Goal: Information Seeking & Learning: Check status

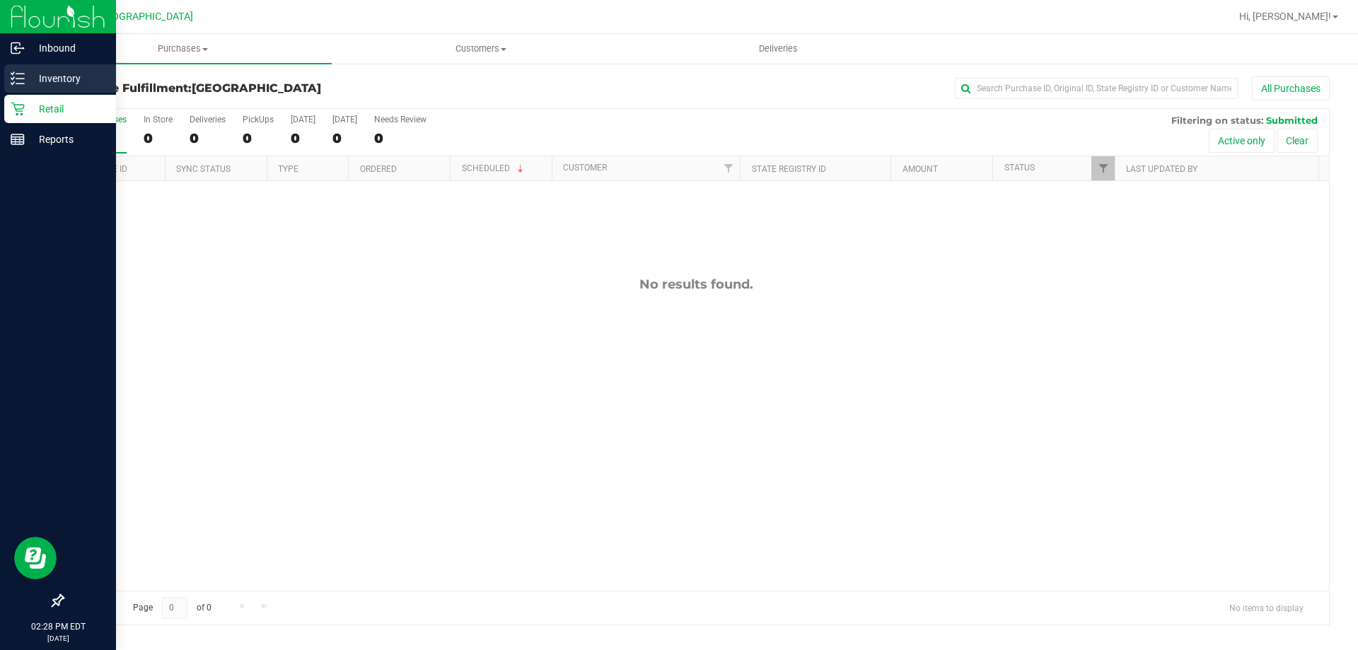
click at [35, 88] on div "Inventory" at bounding box center [60, 78] width 112 height 28
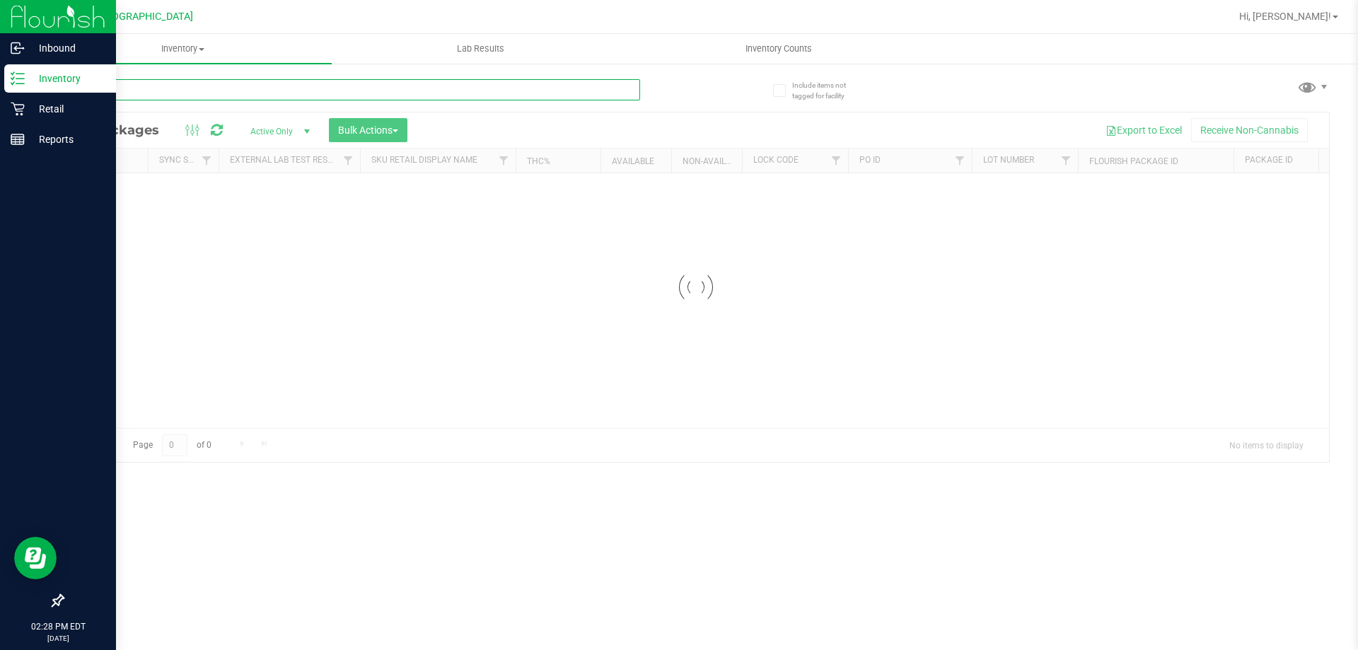
click at [262, 94] on input "text" at bounding box center [351, 89] width 578 height 21
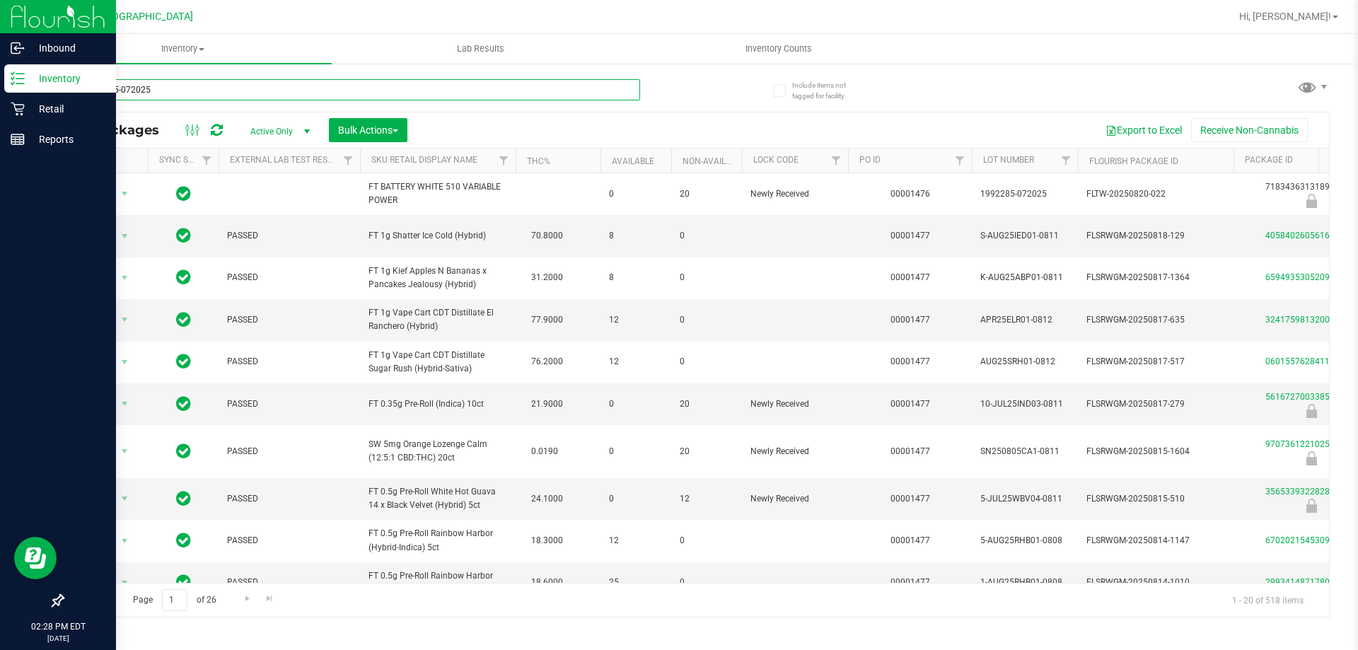
type input "1992265-072025"
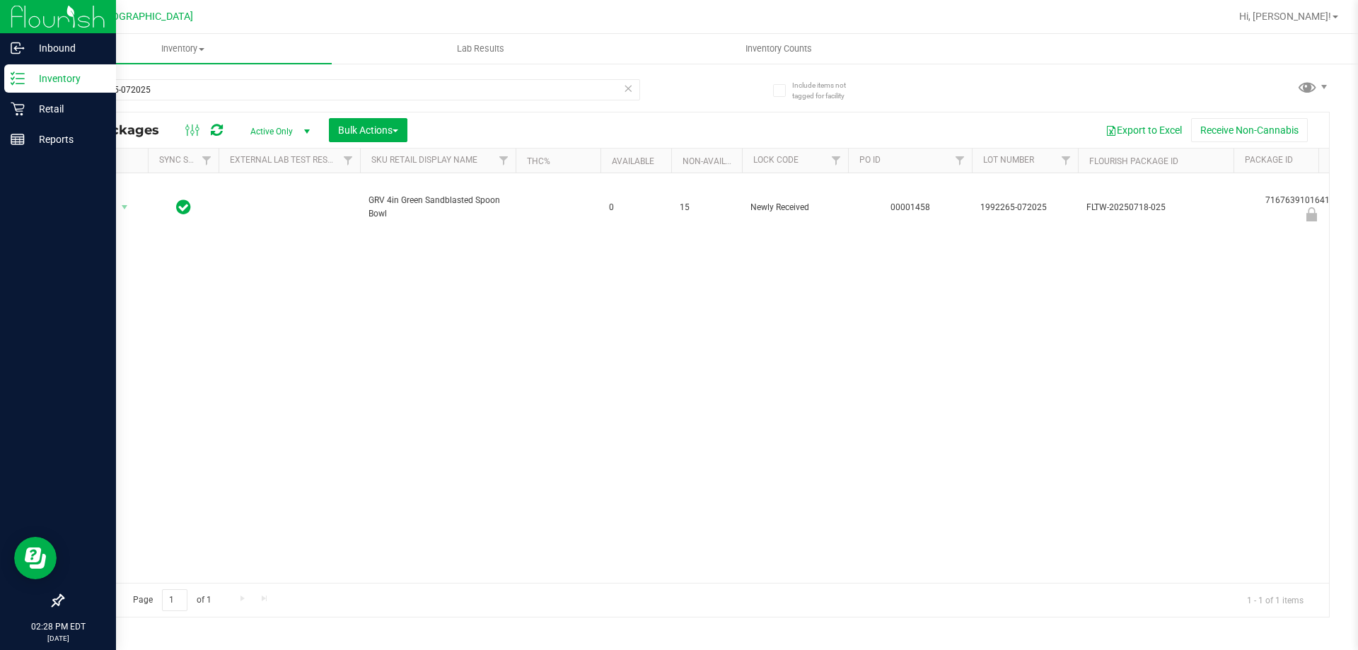
click at [455, 293] on div "Action Action Edit attributes Global inventory Locate package Package audit log…" at bounding box center [696, 377] width 1266 height 409
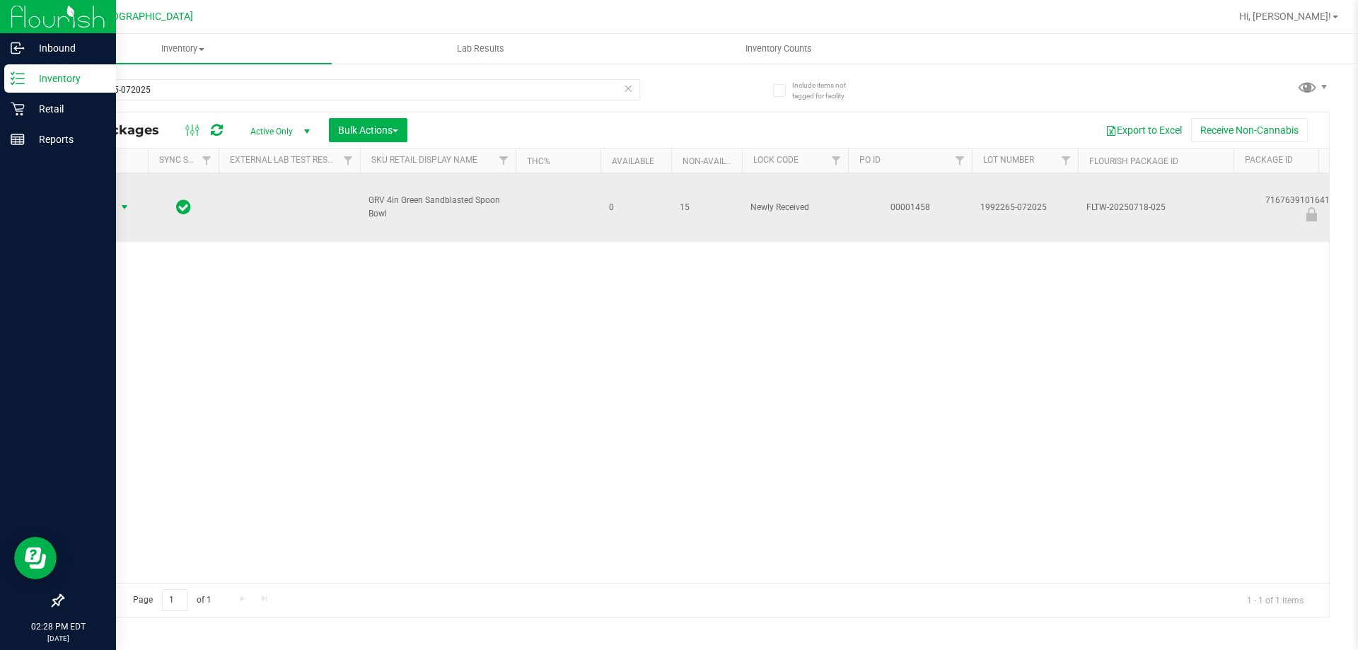
click at [105, 202] on span "Action" at bounding box center [96, 207] width 38 height 20
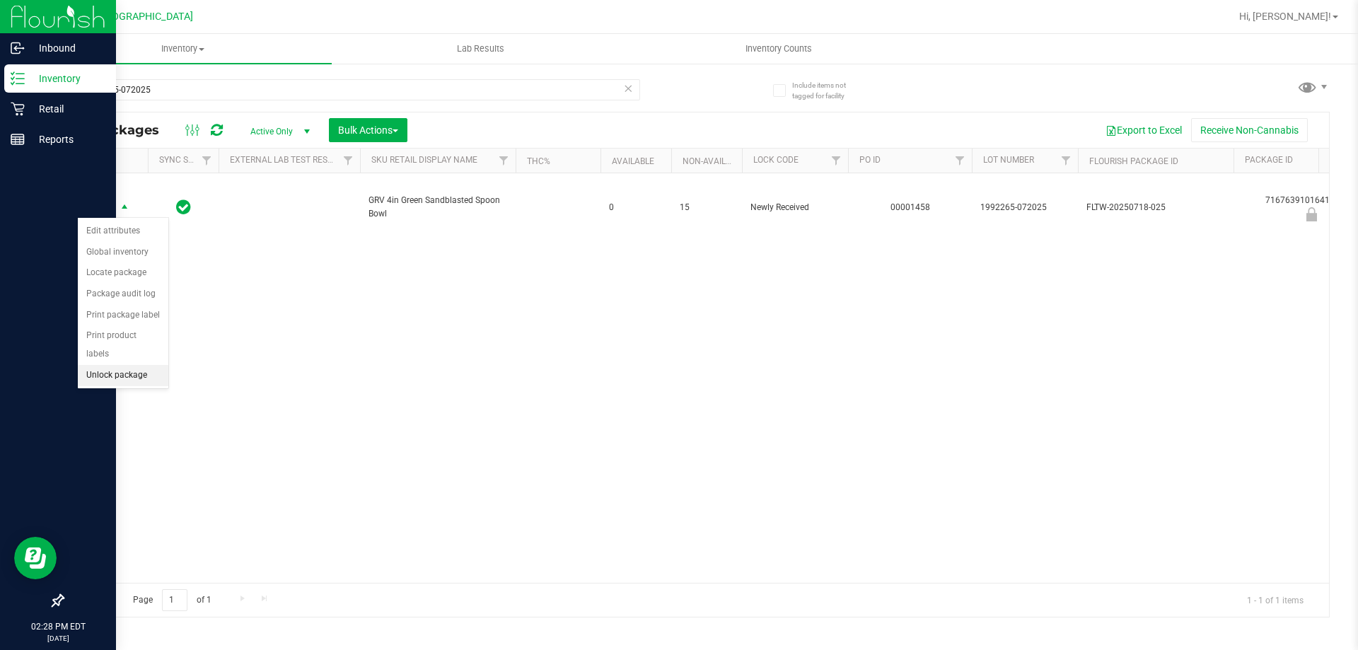
drag, startPoint x: 139, startPoint y: 349, endPoint x: 169, endPoint y: 347, distance: 30.5
click at [138, 365] on li "Unlock package" at bounding box center [123, 375] width 91 height 21
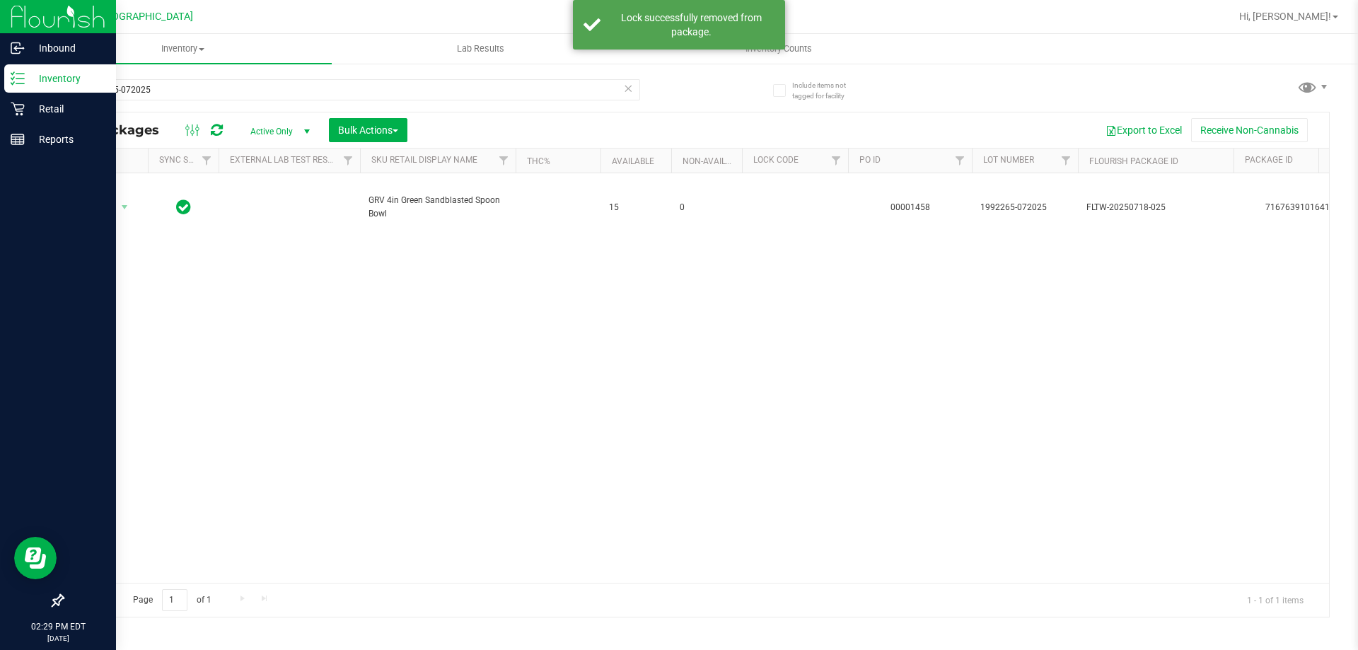
click at [532, 283] on div "Action Action Create package Edit attributes Global inventory Locate package Lo…" at bounding box center [696, 377] width 1266 height 409
click at [322, 426] on div "Action Action Create package Edit attributes Global inventory Locate package Lo…" at bounding box center [696, 377] width 1266 height 409
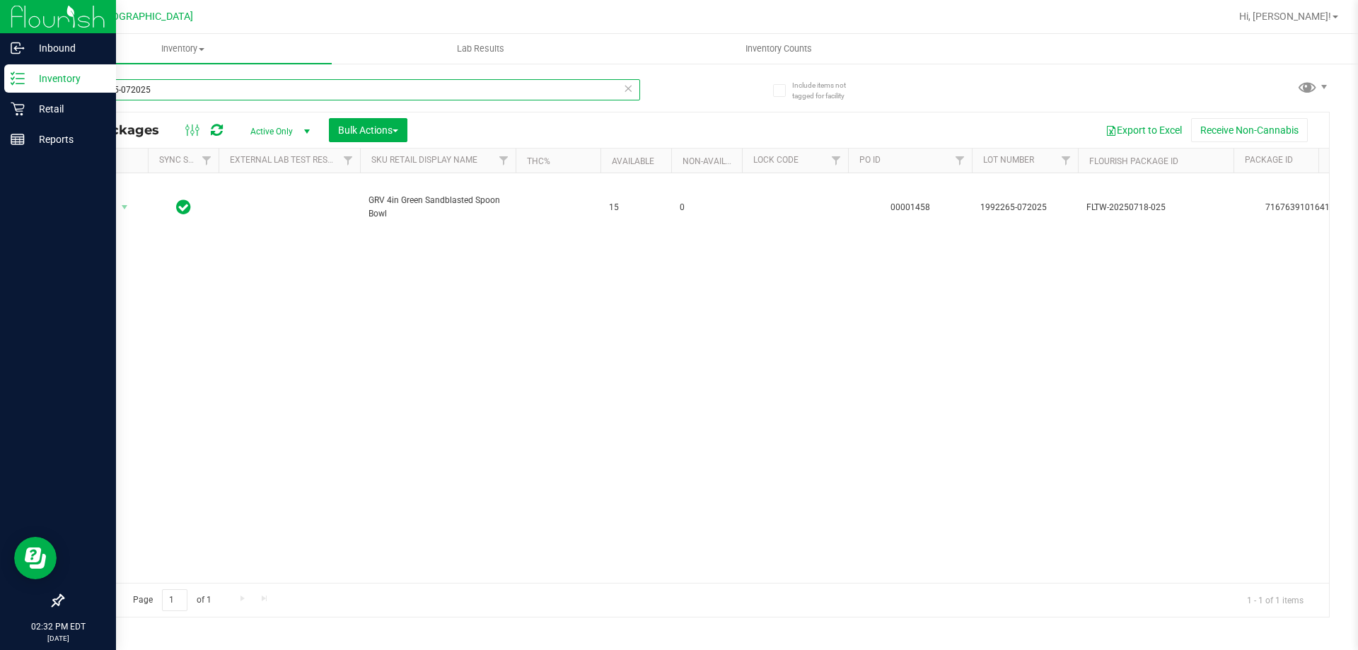
click at [622, 93] on input "1992265-072025" at bounding box center [351, 89] width 578 height 21
click at [632, 92] on icon at bounding box center [628, 87] width 10 height 17
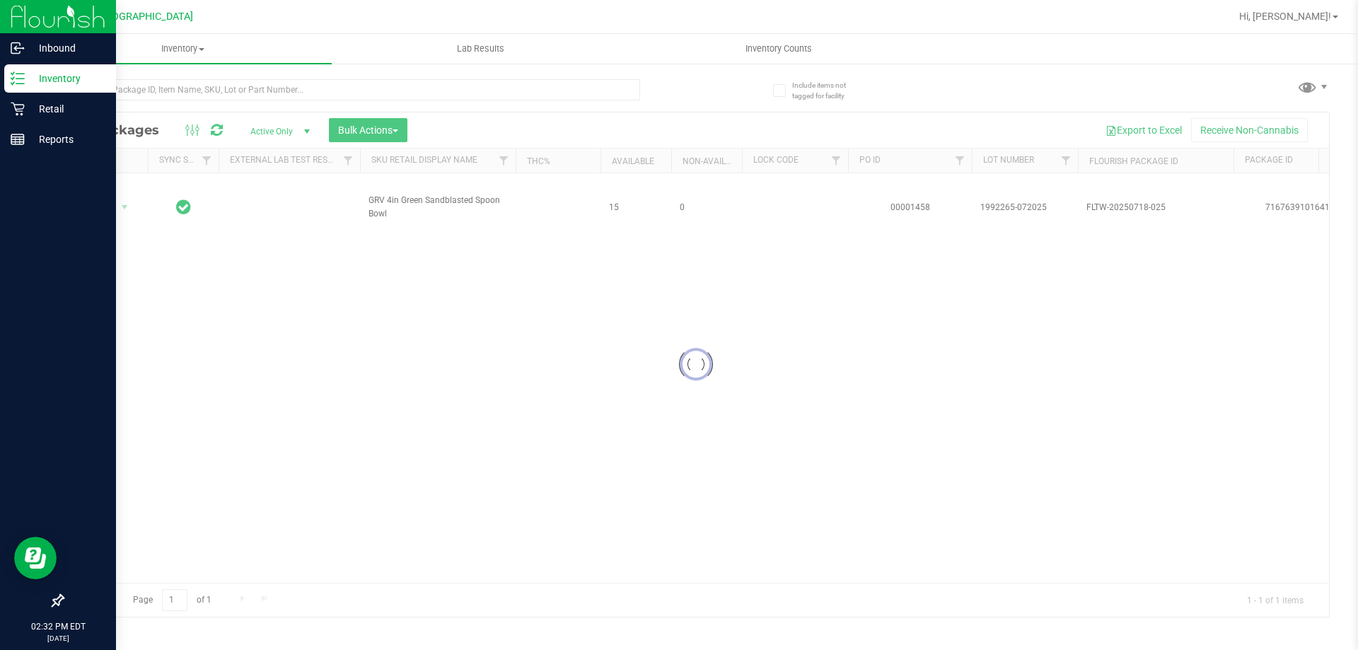
click at [506, 288] on div at bounding box center [696, 364] width 1266 height 504
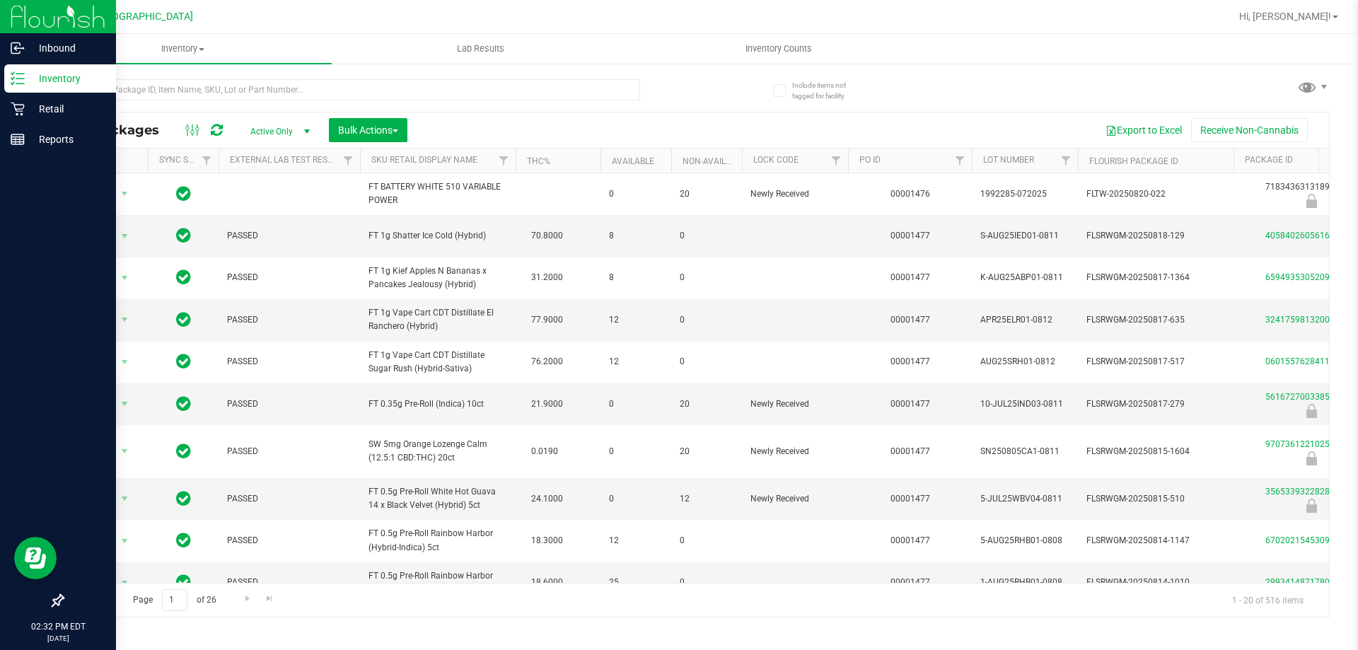
scroll to position [0, 158]
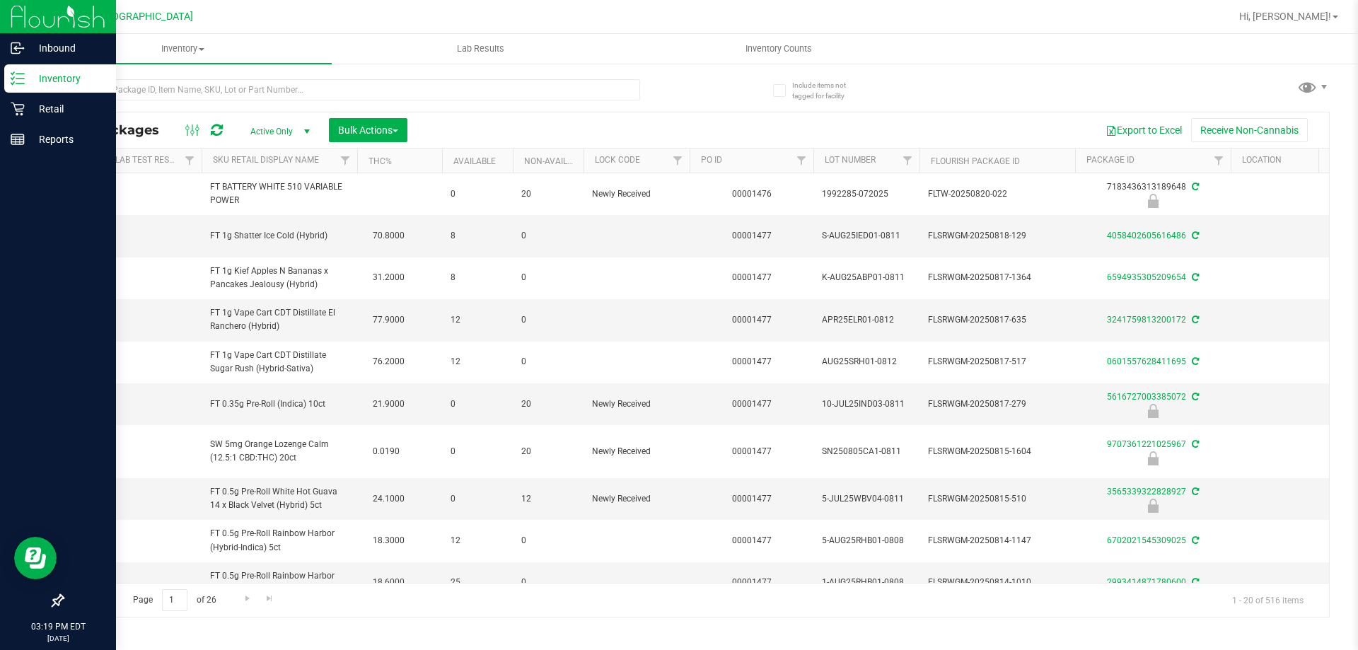
click at [427, 118] on div "Export to Excel Receive Non-Cannabis" at bounding box center [868, 130] width 900 height 24
drag, startPoint x: 483, startPoint y: 608, endPoint x: 550, endPoint y: 617, distance: 67.1
click at [484, 608] on div "Page 1 of 26 1 - 20 of 516 items" at bounding box center [696, 600] width 1266 height 34
drag, startPoint x: 62, startPoint y: 105, endPoint x: 81, endPoint y: 46, distance: 62.4
click at [63, 106] on p "Retail" at bounding box center [67, 108] width 85 height 17
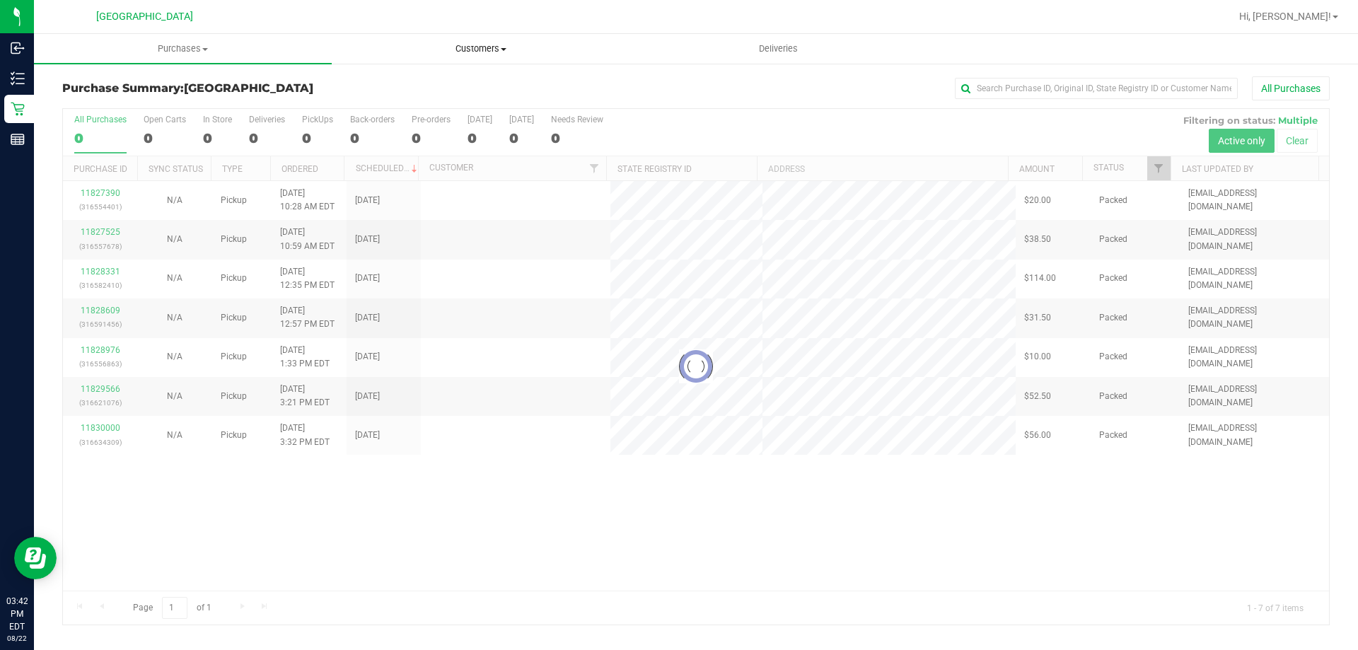
click at [461, 52] on span "Customers" at bounding box center [480, 48] width 296 height 13
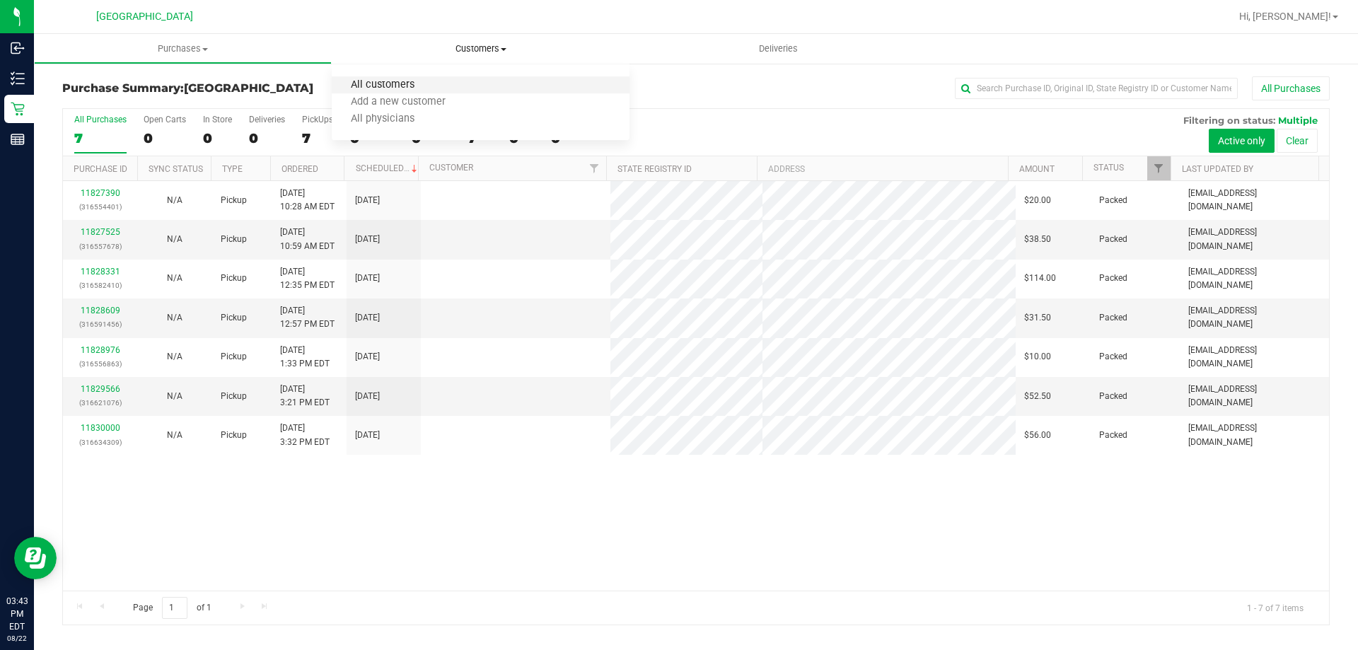
click at [423, 89] on span "All customers" at bounding box center [383, 85] width 102 height 12
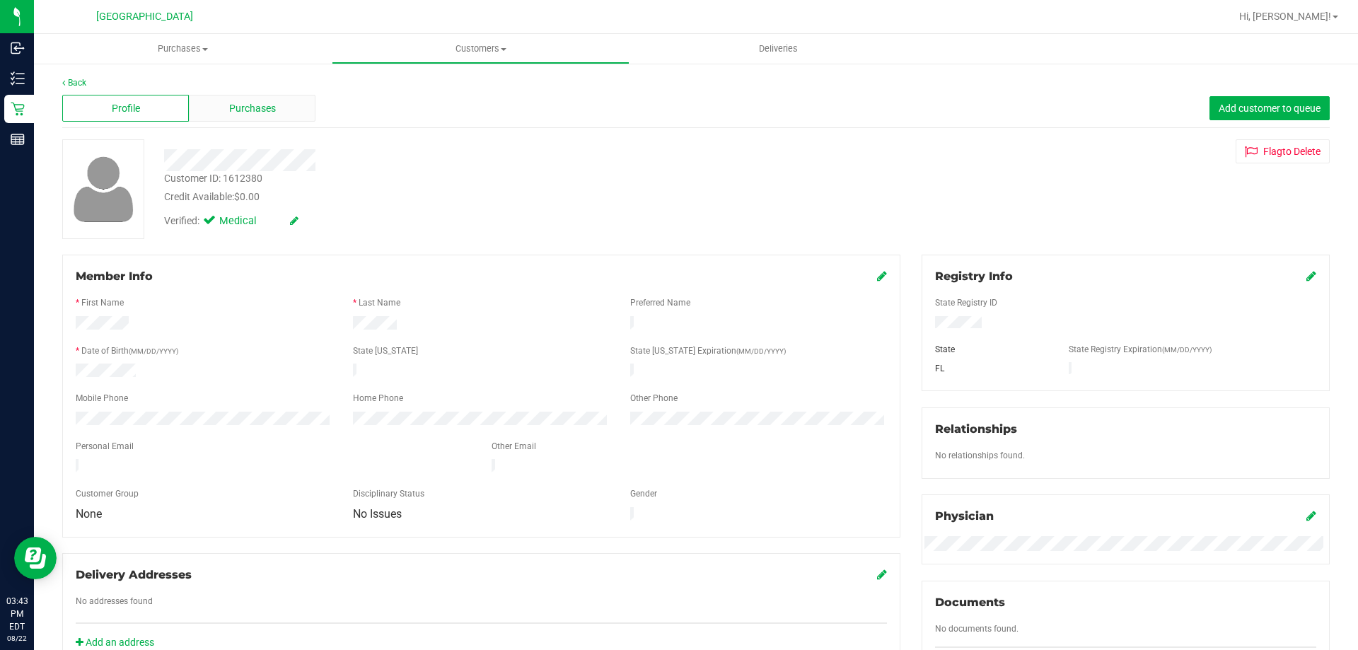
click at [258, 108] on span "Purchases" at bounding box center [252, 108] width 47 height 15
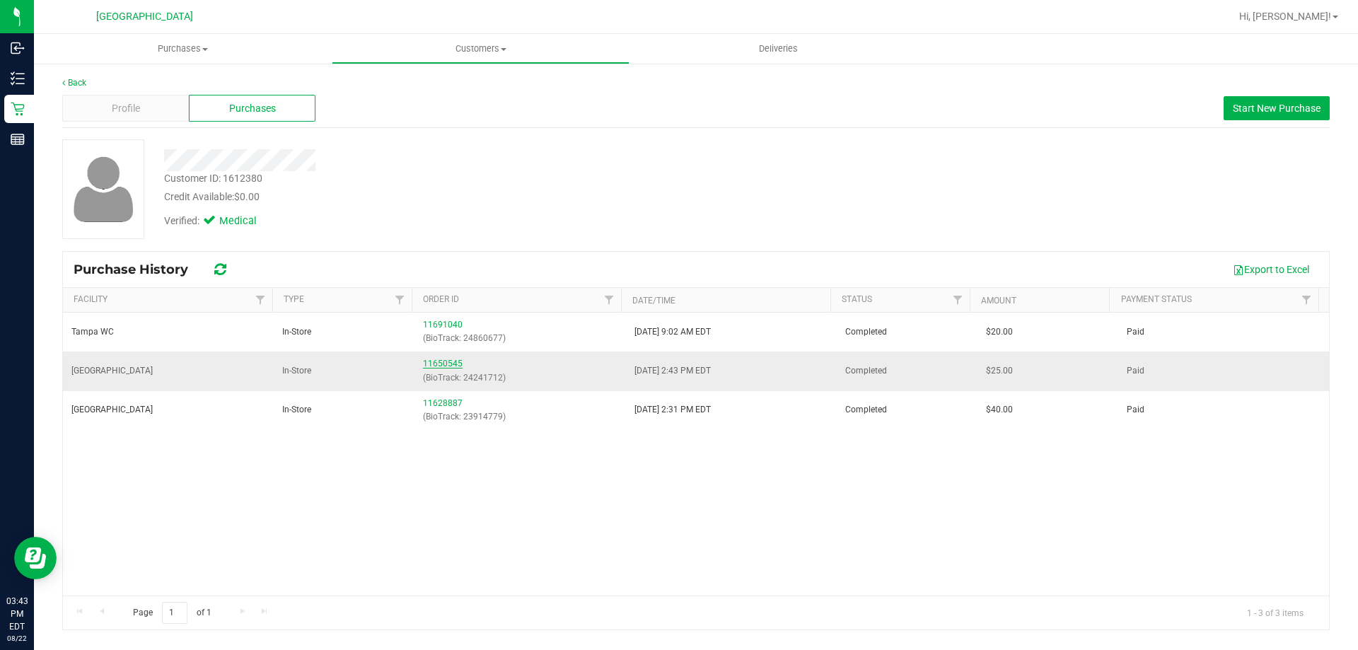
click at [441, 361] on link "11650545" at bounding box center [443, 364] width 40 height 10
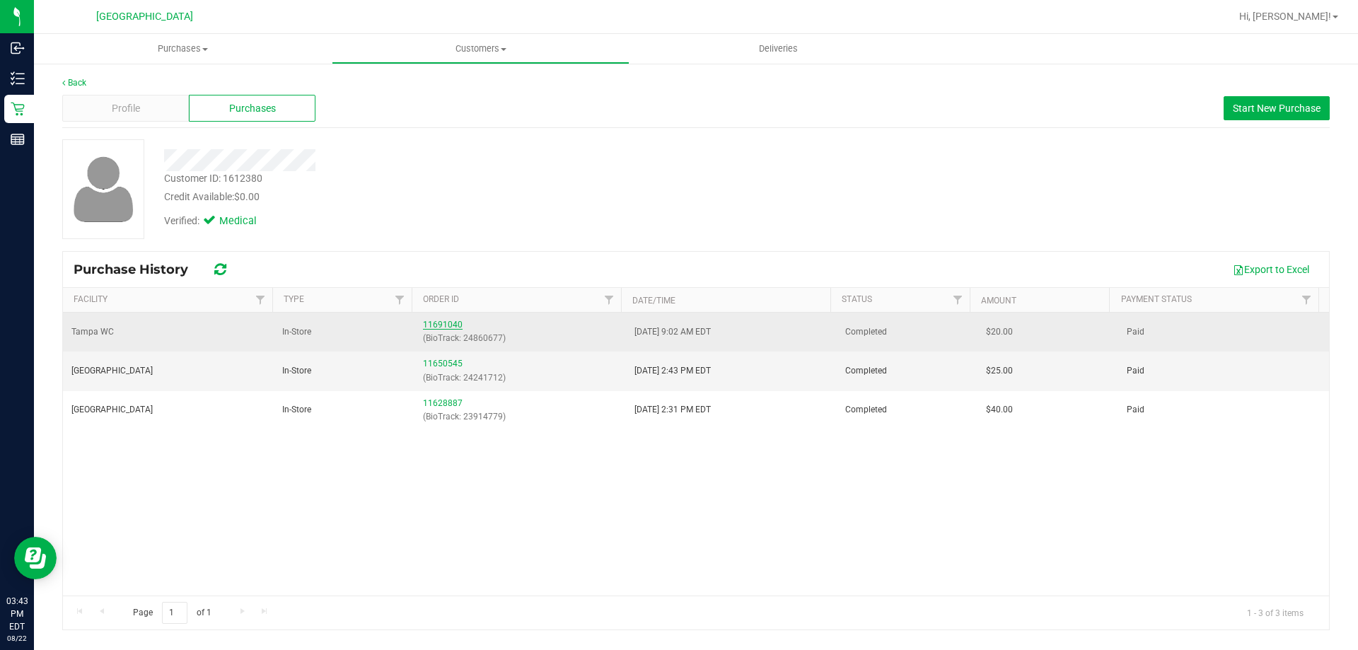
click at [450, 325] on link "11691040" at bounding box center [443, 325] width 40 height 10
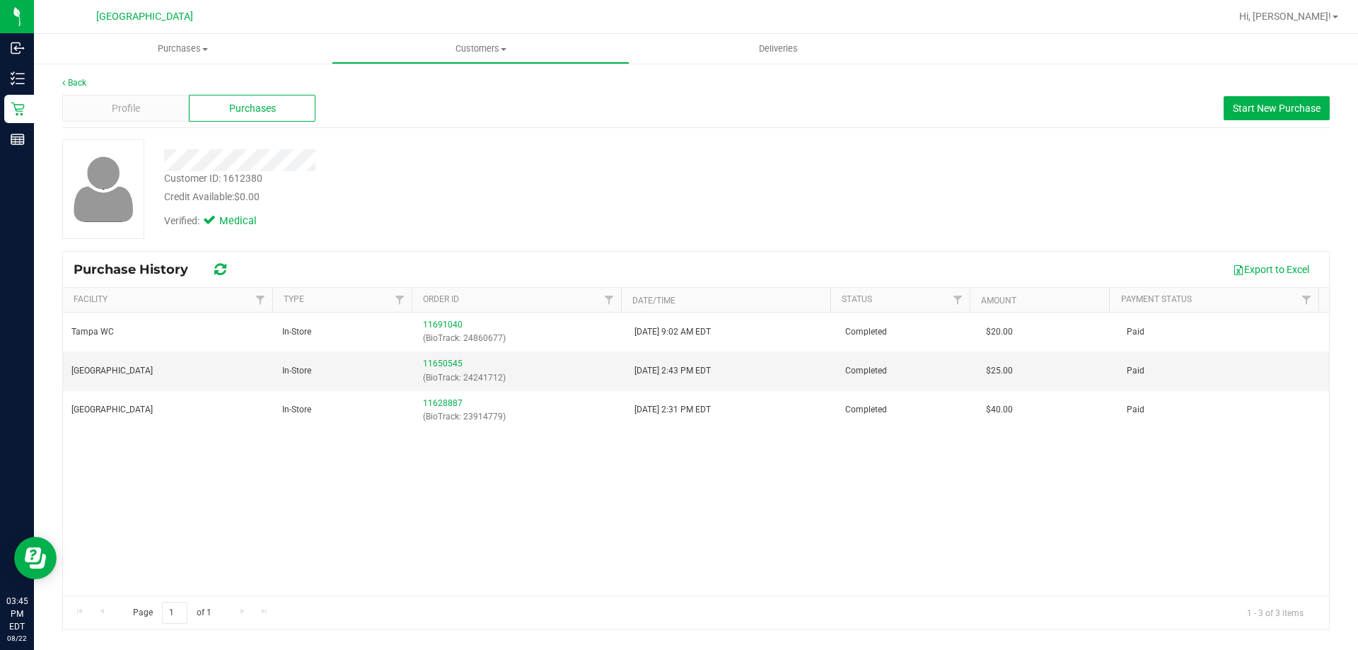
click at [77, 74] on div "Back Profile Purchases Start New Purchase Customer ID: 1612380 Credit Available…" at bounding box center [696, 353] width 1324 height 582
click at [77, 81] on link "Back" at bounding box center [74, 83] width 24 height 10
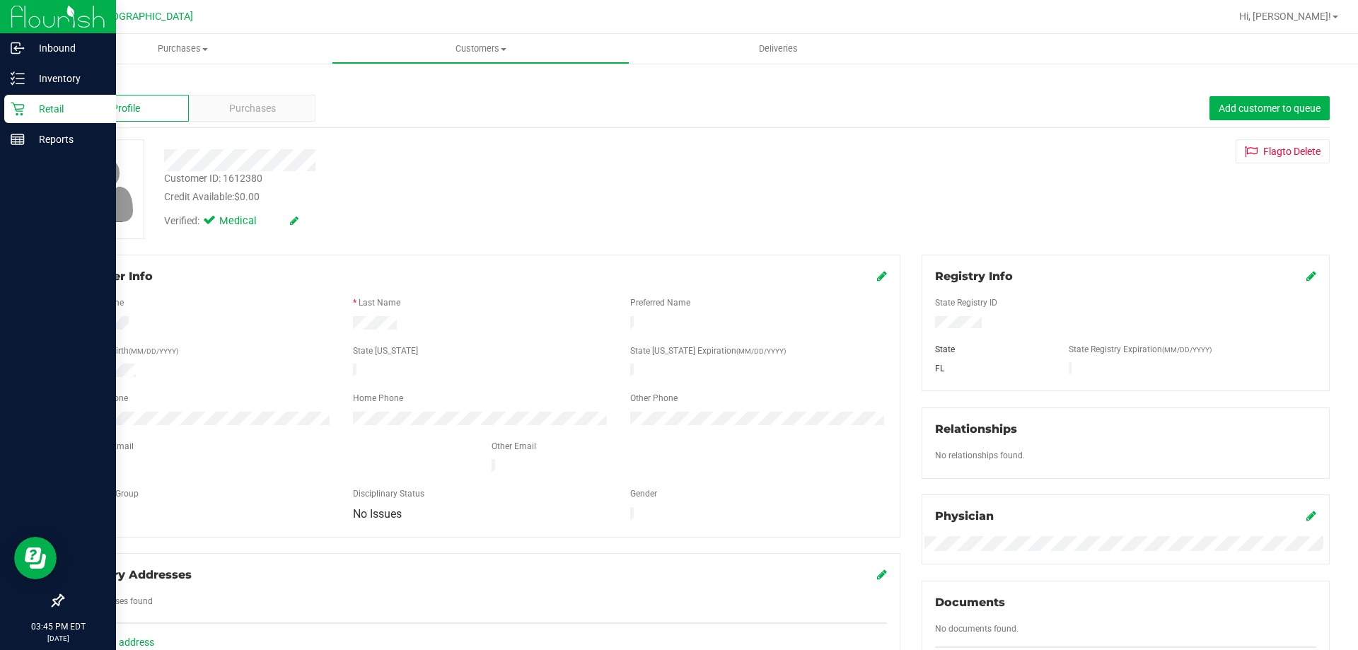
click at [25, 105] on p "Retail" at bounding box center [67, 108] width 85 height 17
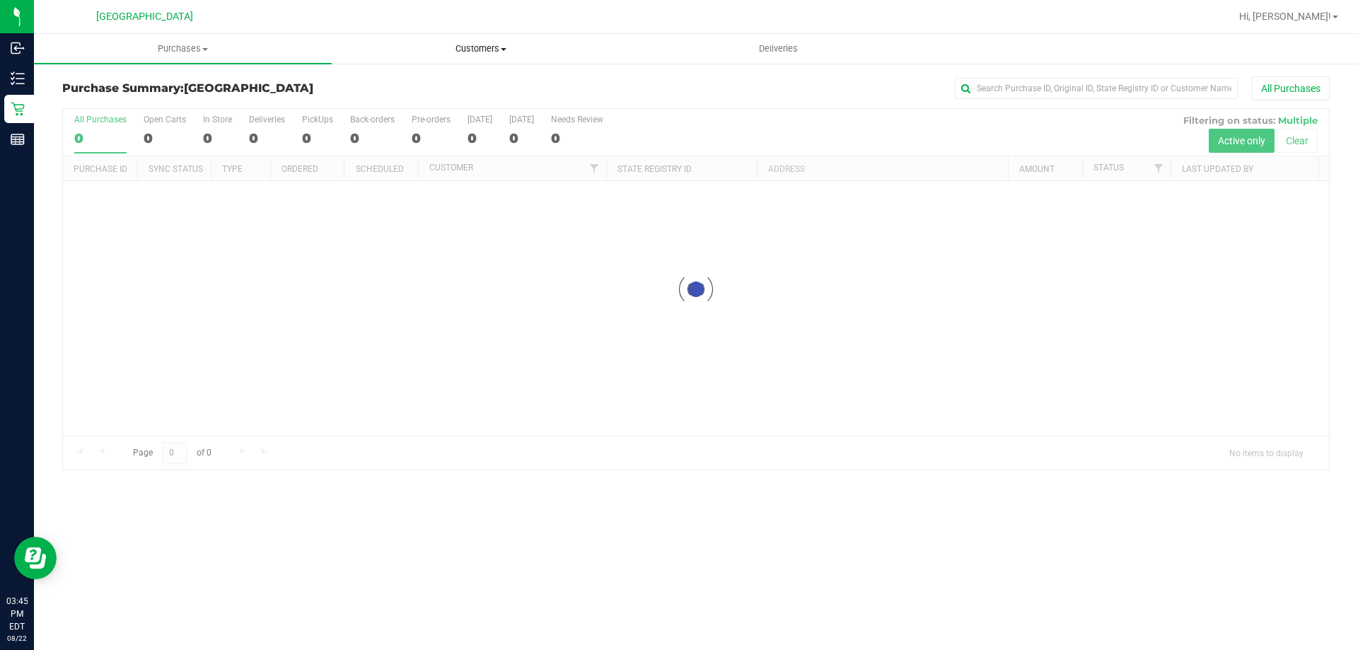
drag, startPoint x: 445, startPoint y: 53, endPoint x: 427, endPoint y: 79, distance: 31.6
click at [446, 52] on span "Customers" at bounding box center [480, 48] width 296 height 13
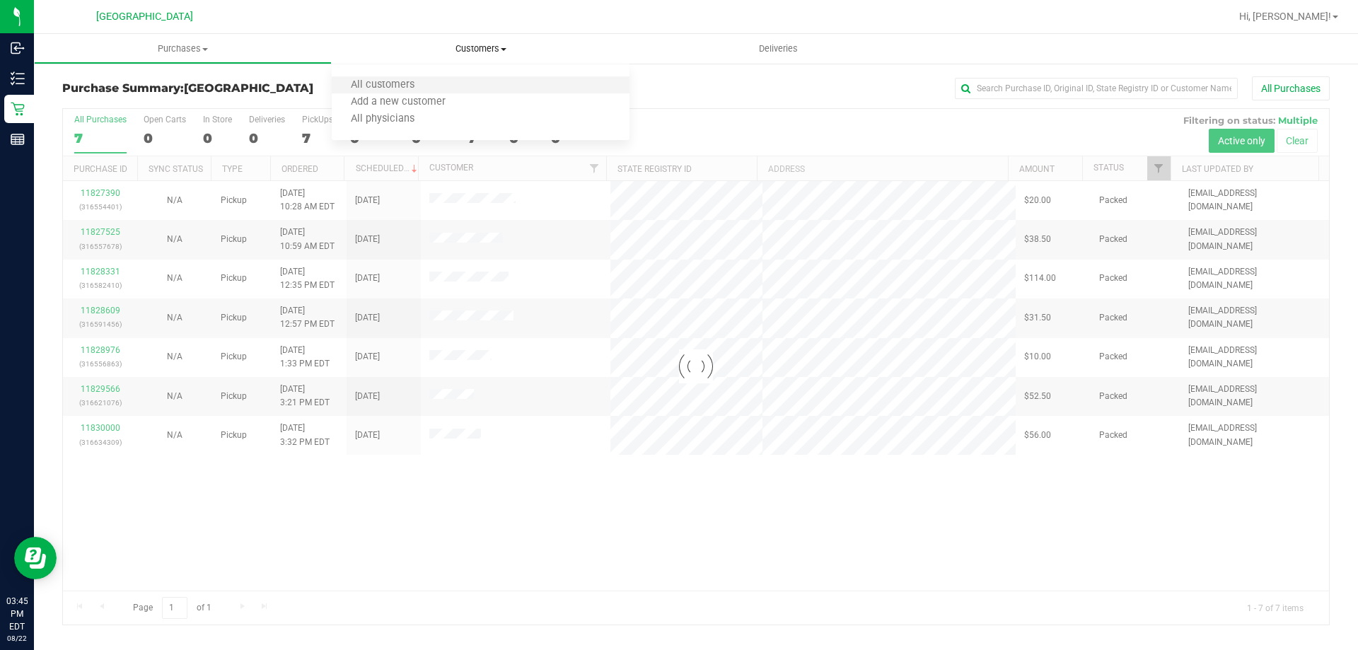
click at [401, 92] on li "All customers" at bounding box center [481, 85] width 298 height 17
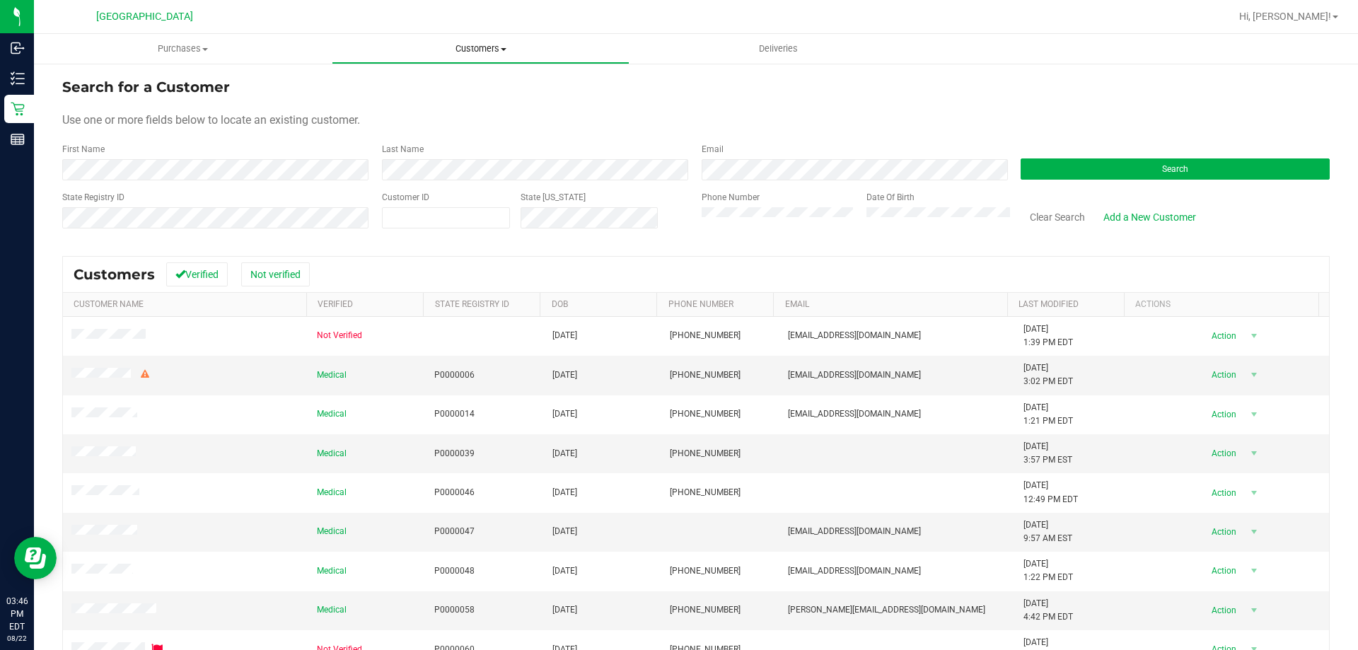
click at [418, 55] on uib-tab-heading "Customers All customers Add a new customer All physicians" at bounding box center [480, 49] width 296 height 28
click at [401, 91] on span "All customers" at bounding box center [383, 85] width 102 height 12
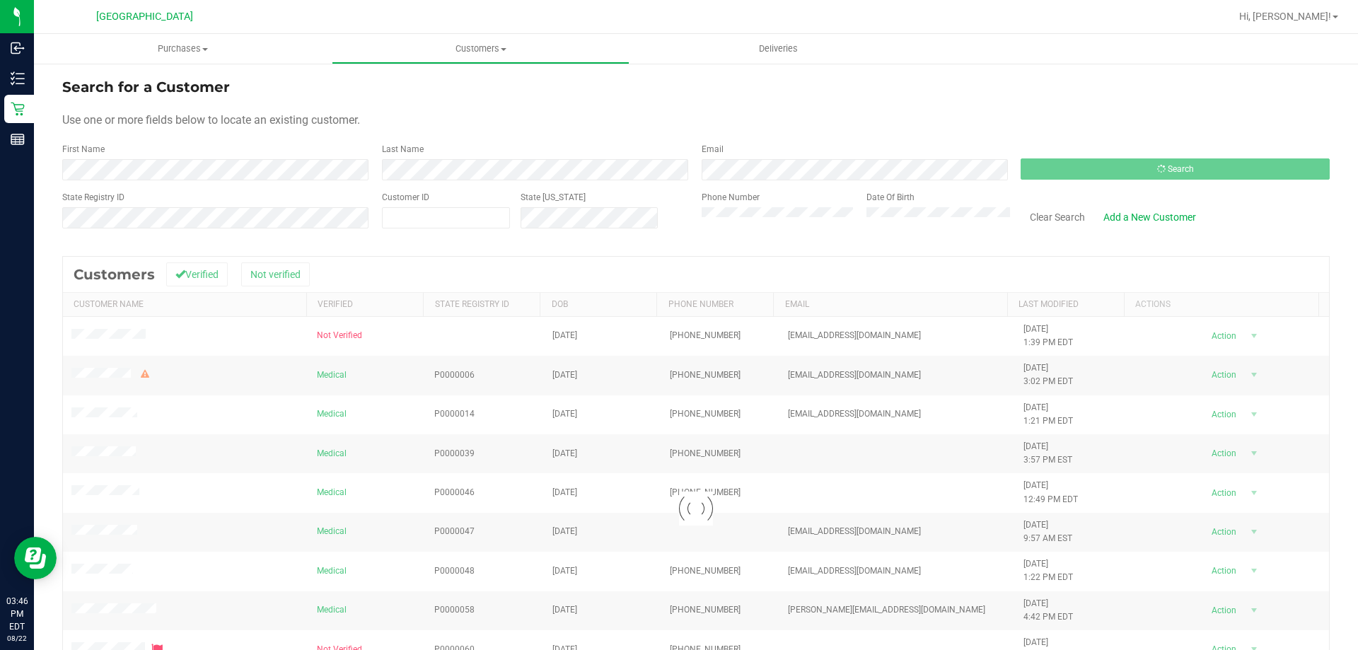
click at [185, 162] on div "First Name" at bounding box center [216, 161] width 309 height 37
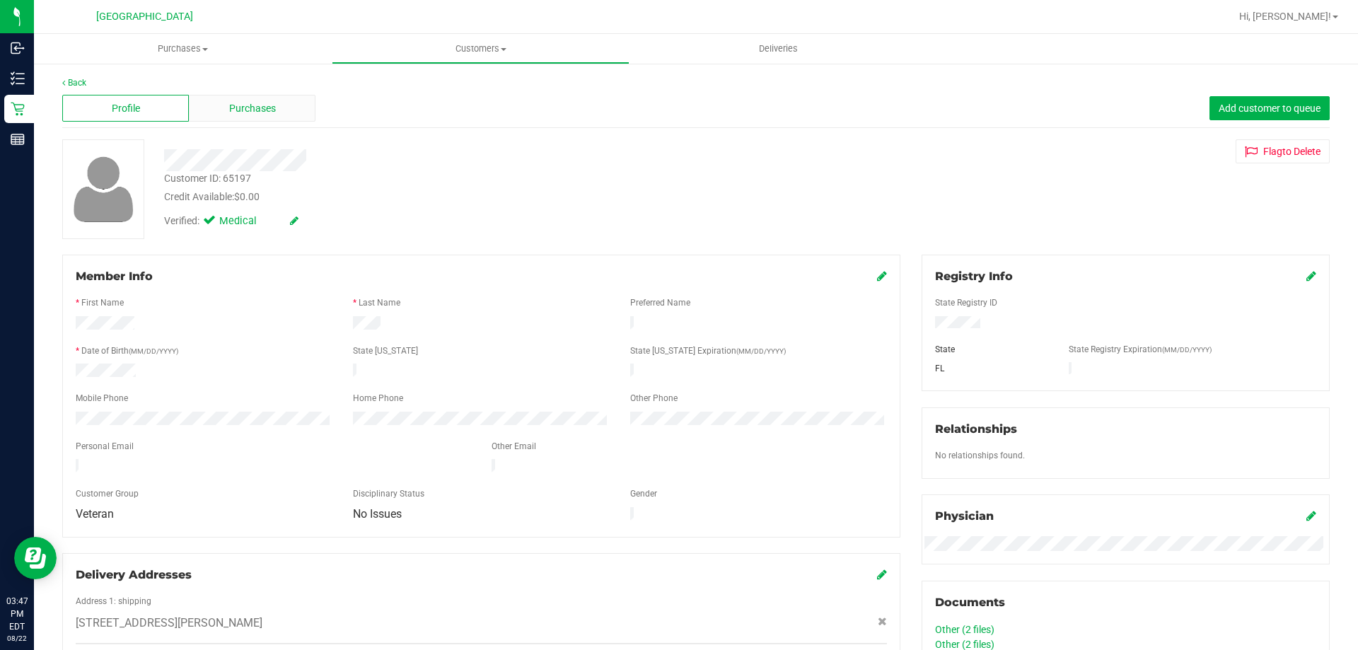
click at [274, 115] on div "Purchases" at bounding box center [252, 108] width 127 height 27
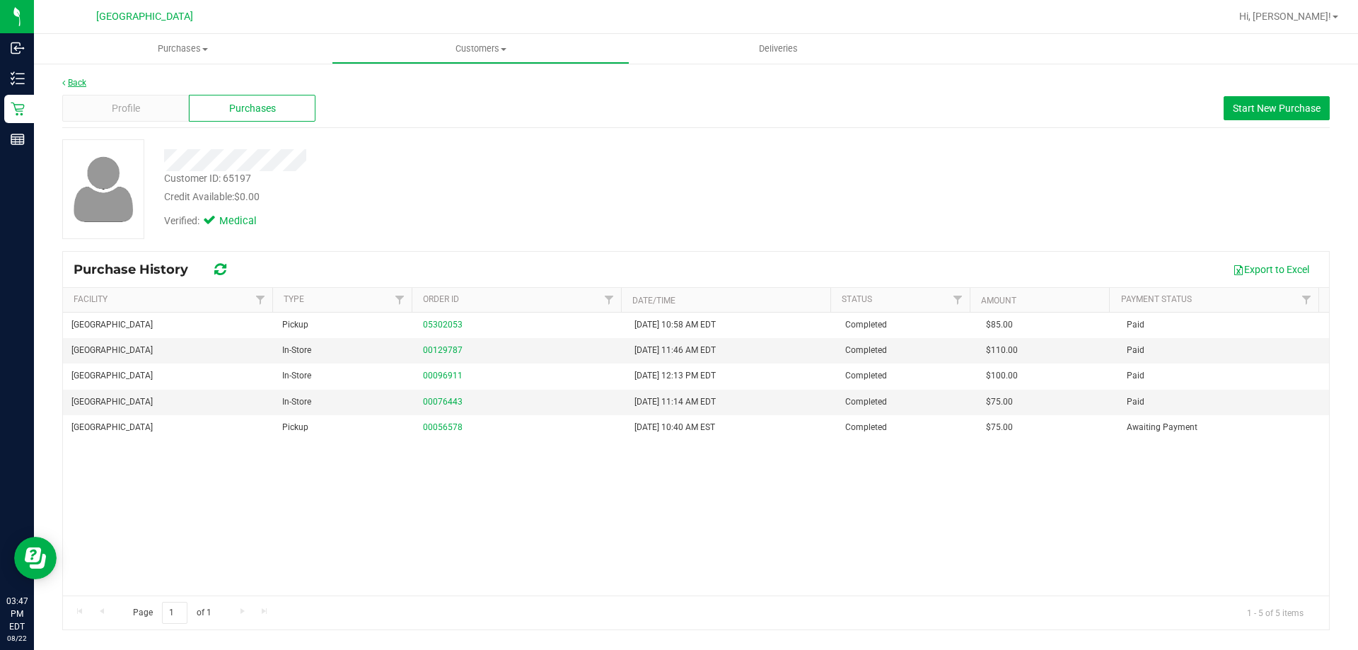
click at [82, 82] on link "Back" at bounding box center [74, 83] width 24 height 10
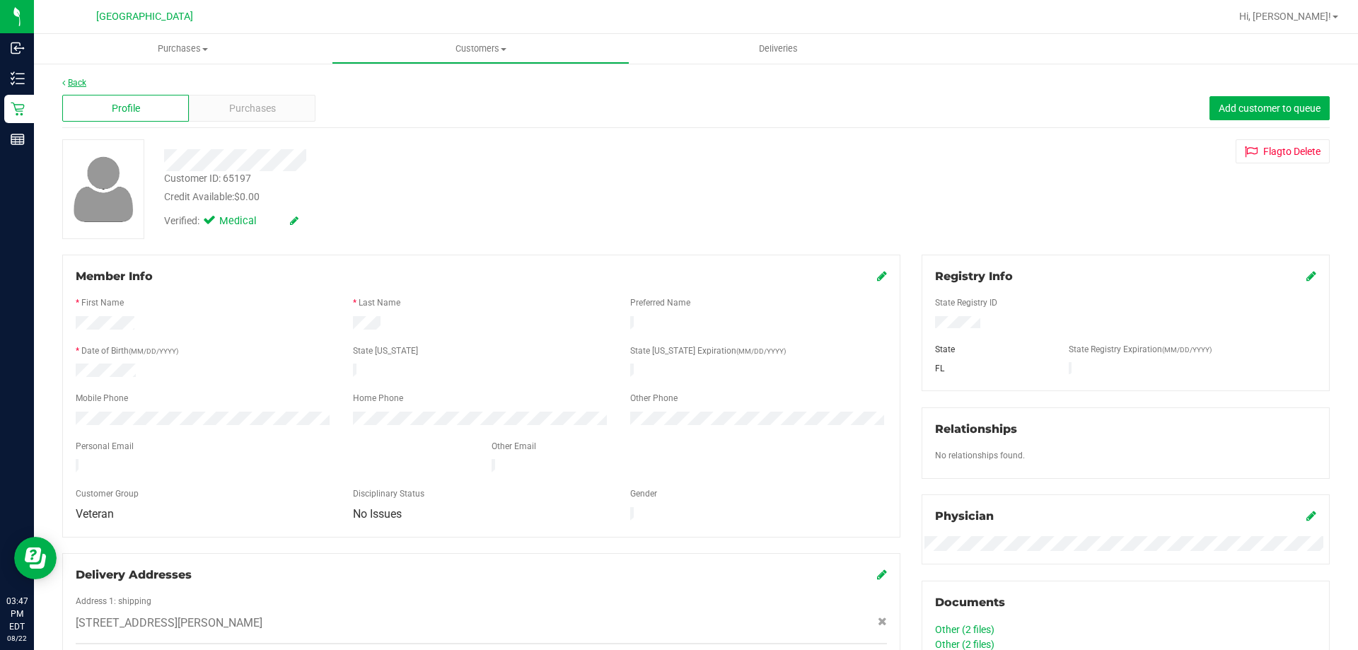
click at [78, 82] on link "Back" at bounding box center [74, 83] width 24 height 10
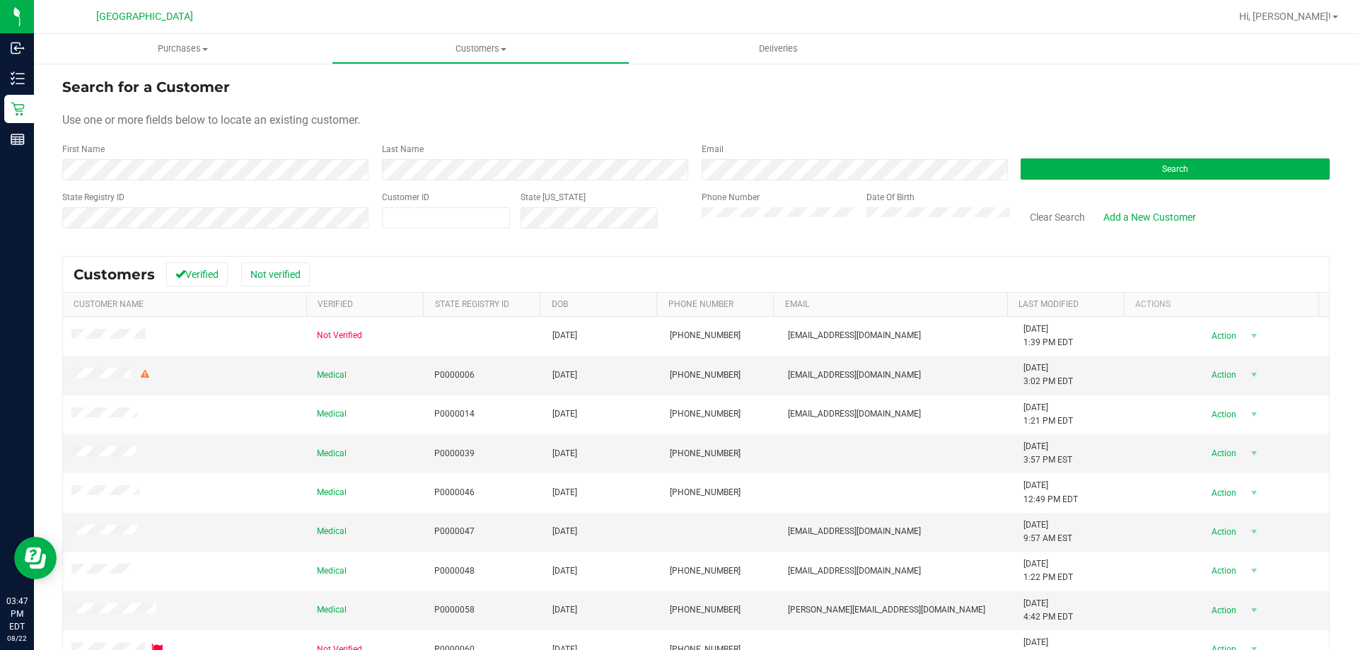
click at [521, 119] on div "Use one or more fields below to locate an existing customer." at bounding box center [695, 120] width 1267 height 17
click at [355, 176] on div "First Name Last Name Email Search" at bounding box center [695, 161] width 1267 height 37
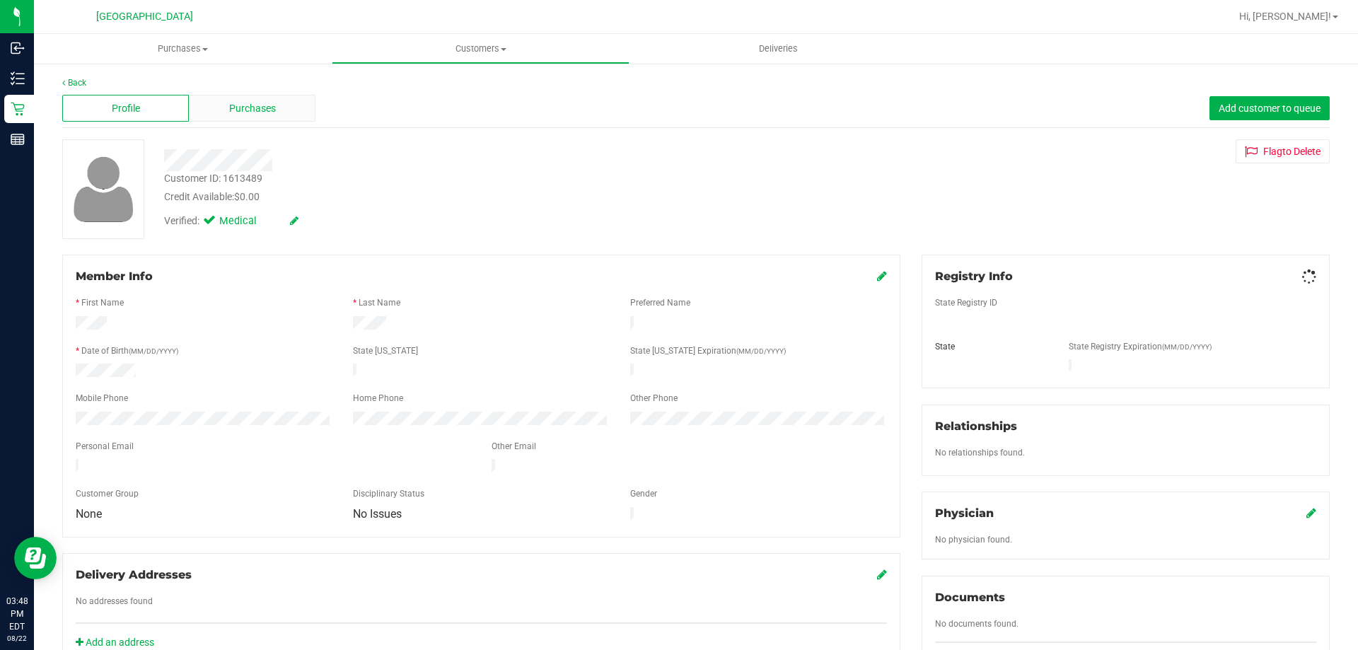
click at [268, 99] on div "Purchases" at bounding box center [252, 108] width 127 height 27
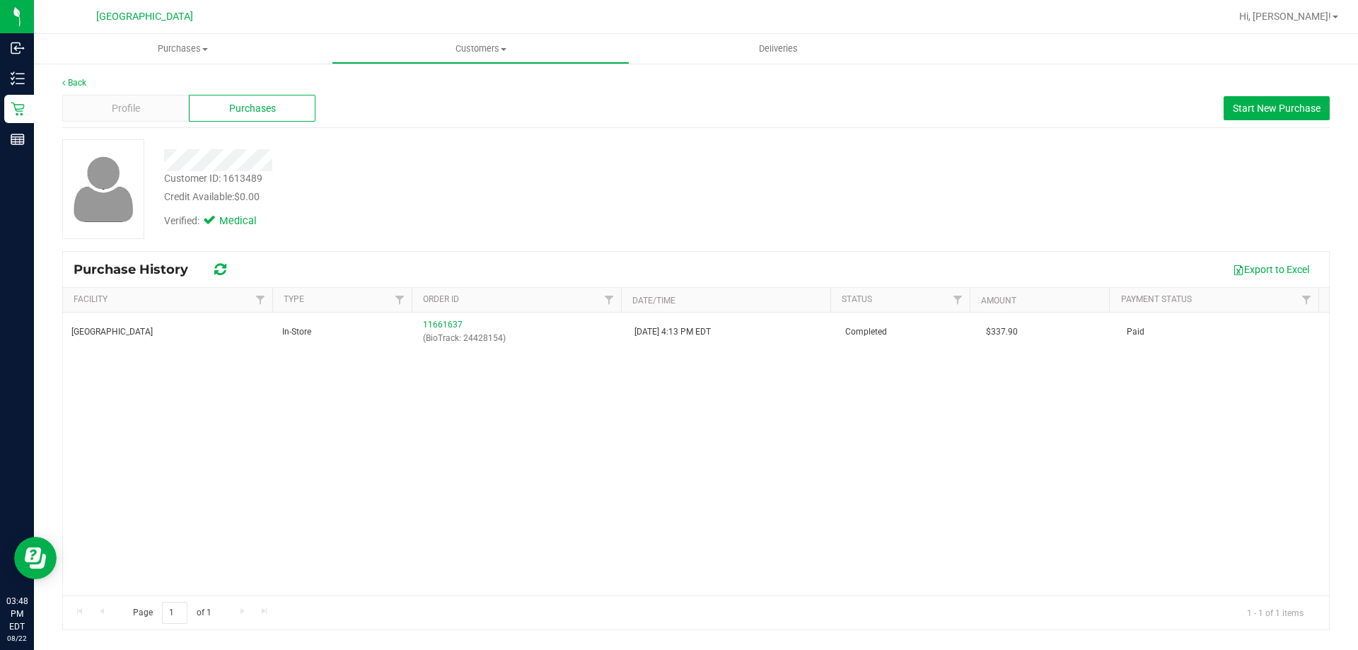
click at [262, 180] on div "Customer ID: 1613489" at bounding box center [213, 178] width 98 height 15
click at [252, 180] on div "Customer ID: 1613489" at bounding box center [213, 178] width 98 height 15
copy div "1613489"
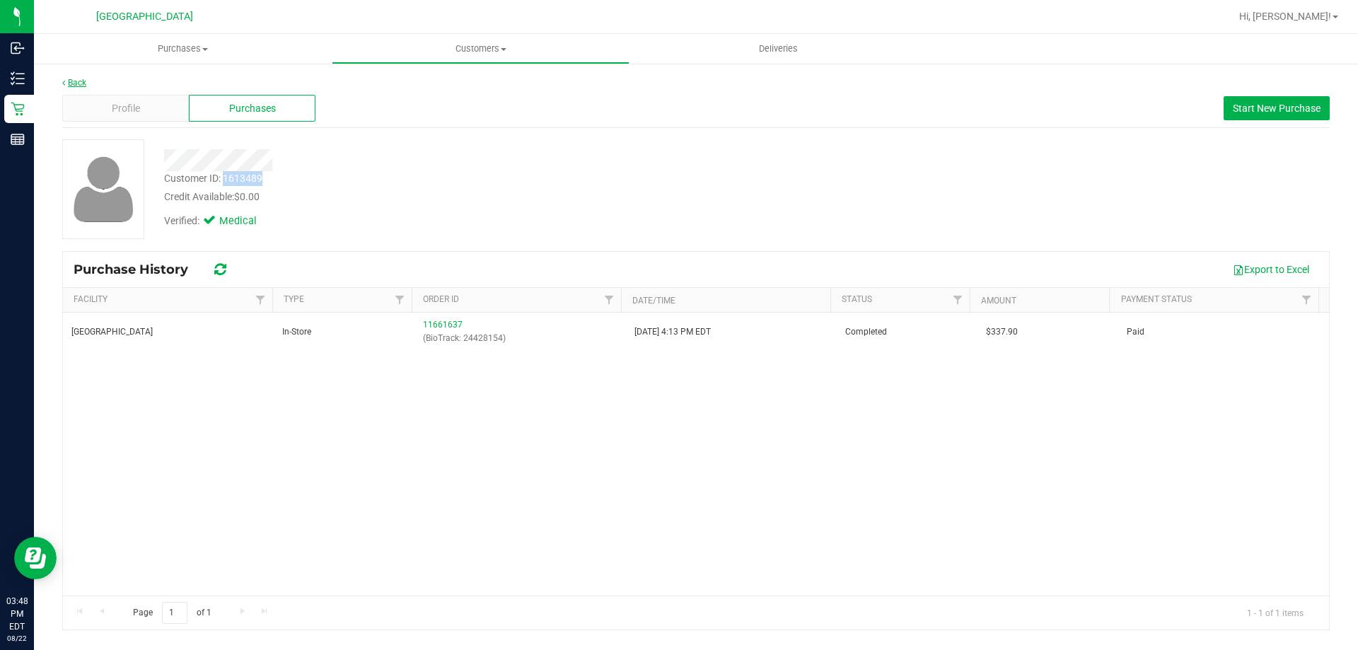
click at [81, 84] on link "Back" at bounding box center [74, 83] width 24 height 10
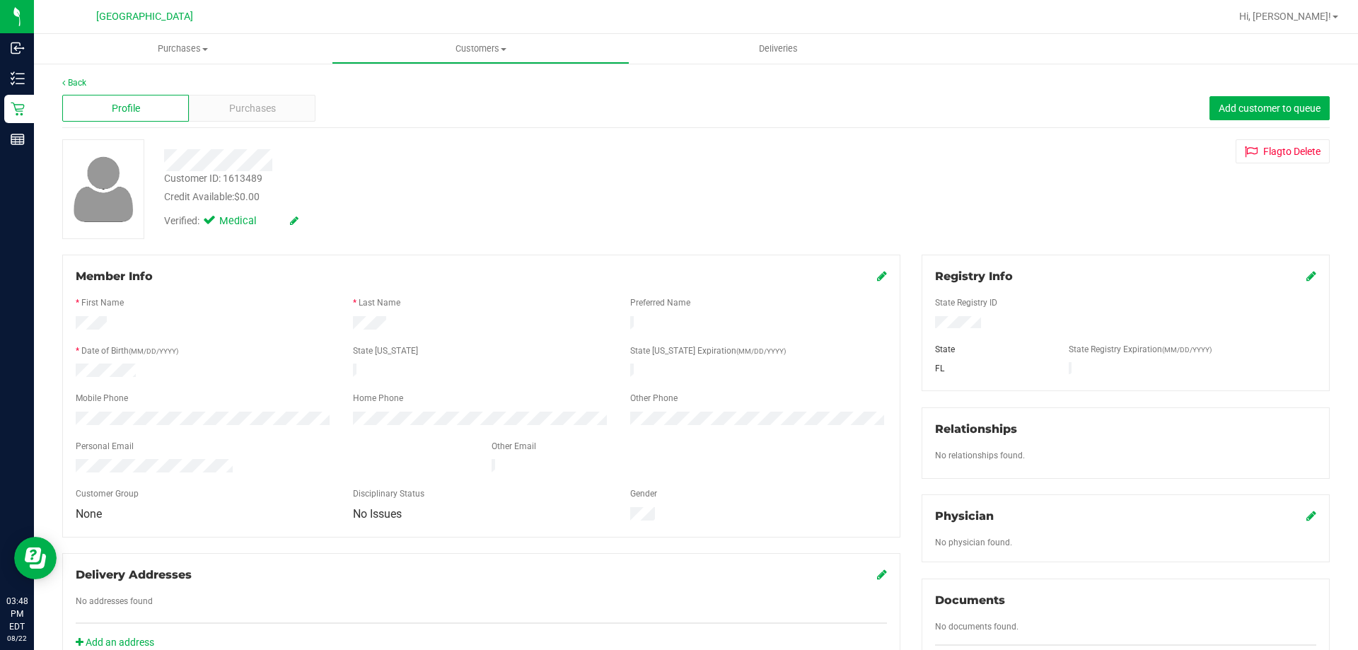
click at [237, 181] on div "Customer ID: 1613489" at bounding box center [213, 178] width 98 height 15
copy div "1613489"
click at [313, 163] on div at bounding box center [475, 160] width 644 height 22
click at [256, 179] on div "Customer ID: 1613489" at bounding box center [213, 178] width 98 height 15
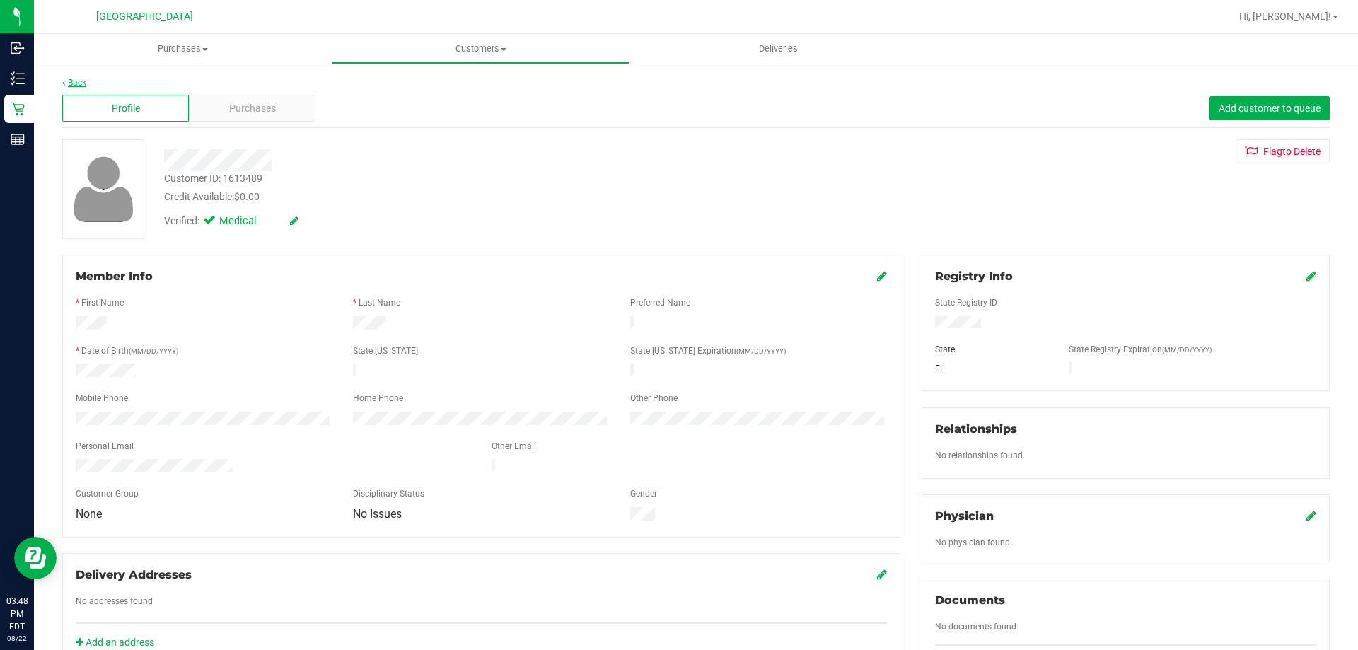
click at [81, 79] on link "Back" at bounding box center [74, 83] width 24 height 10
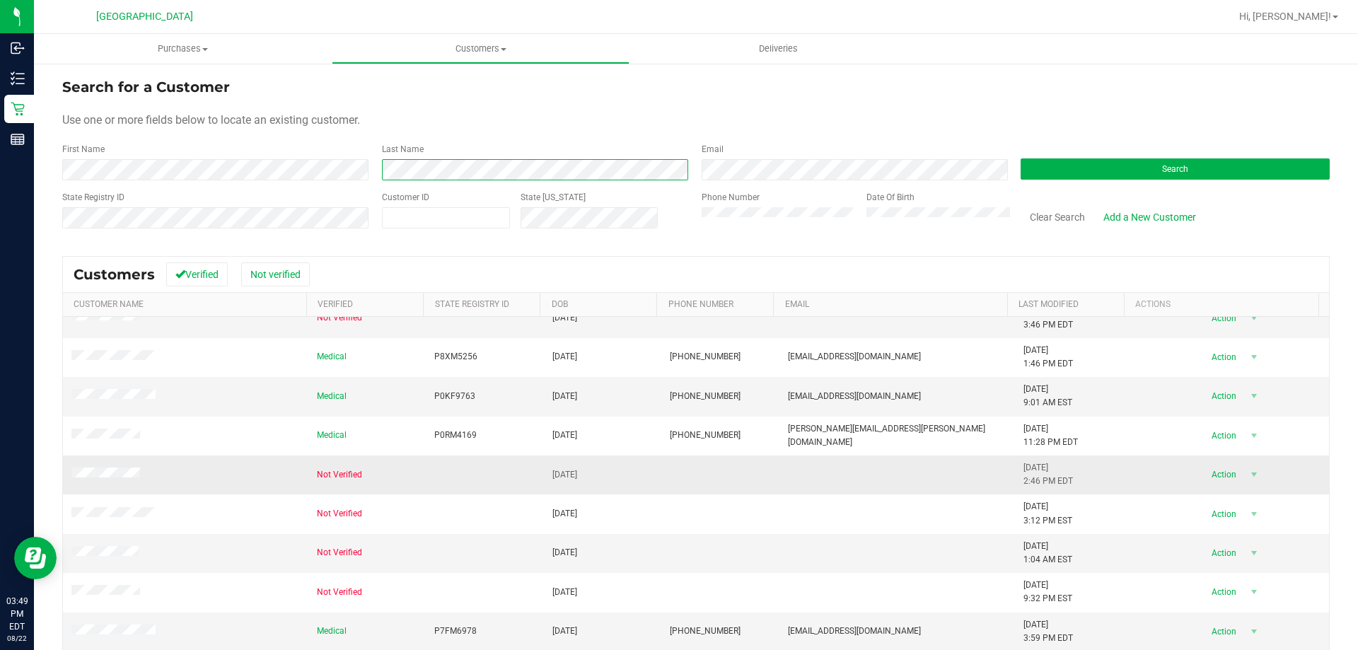
scroll to position [373, 0]
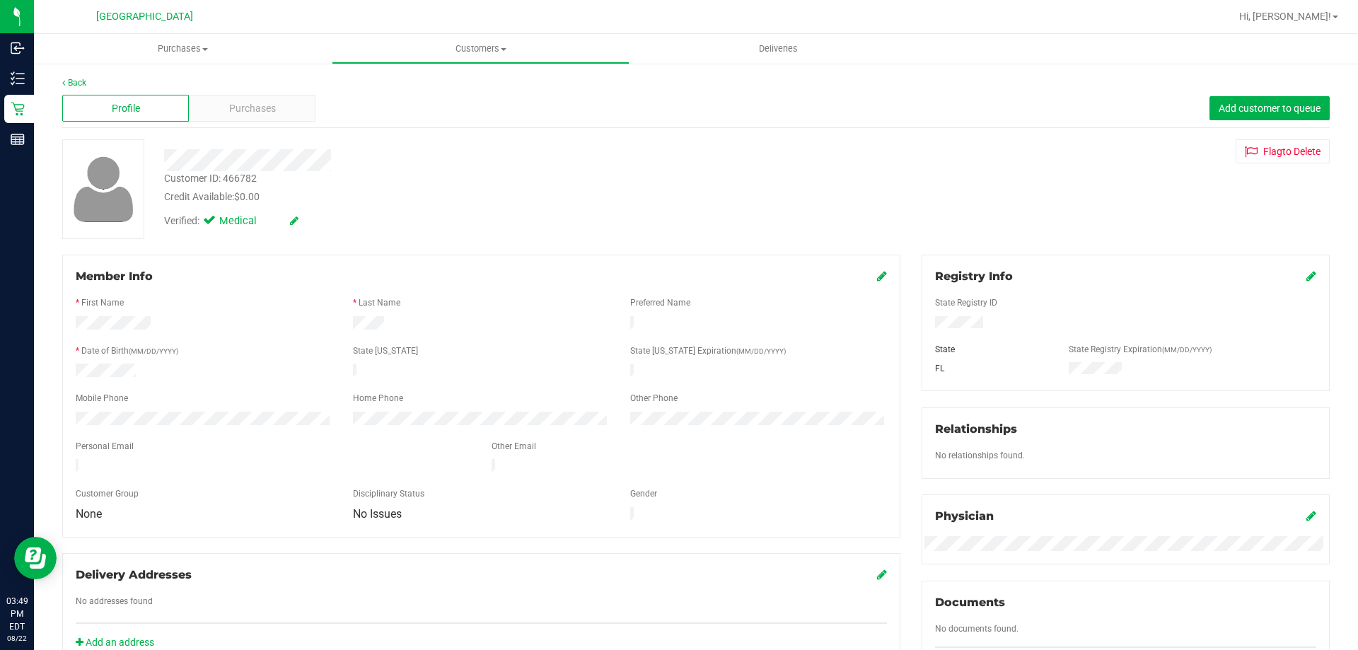
click at [245, 175] on div "Customer ID: 466782" at bounding box center [210, 178] width 93 height 15
click at [296, 173] on div "Customer ID: 466782 Credit Available: $0.00" at bounding box center [475, 187] width 644 height 33
click at [252, 185] on div "Customer ID: 466782" at bounding box center [210, 178] width 93 height 15
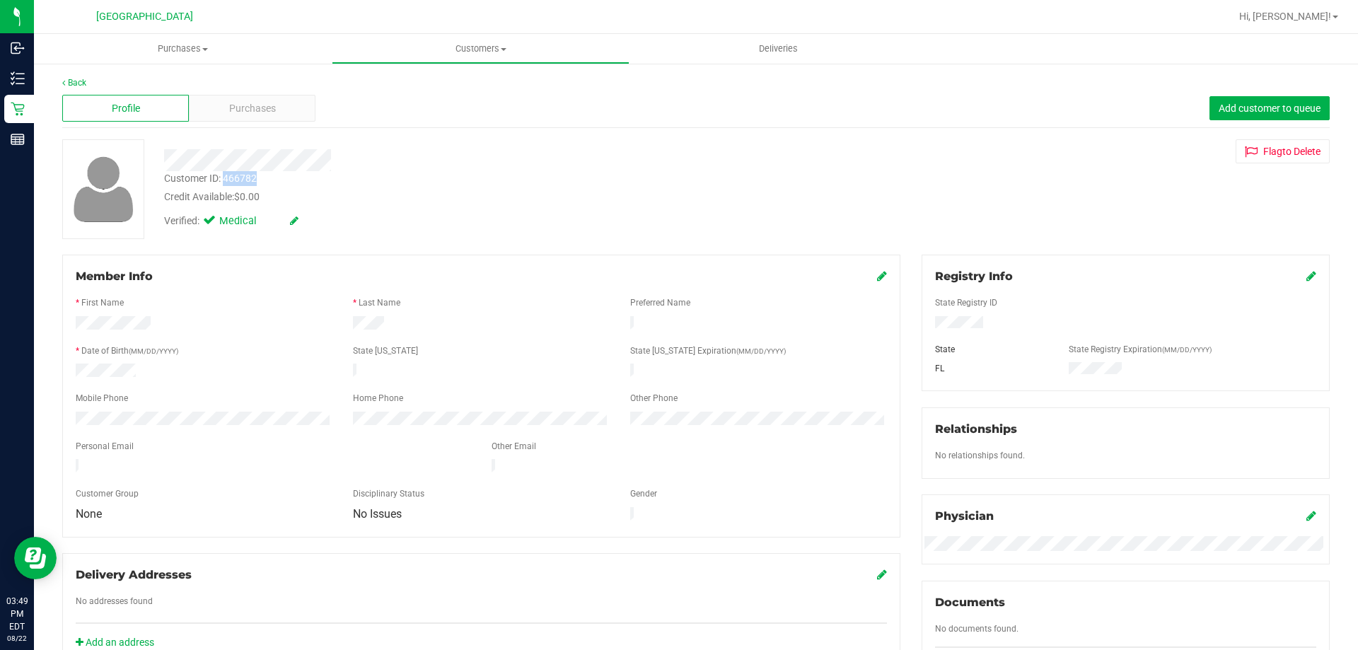
click at [252, 185] on div "Customer ID: 466782" at bounding box center [210, 178] width 93 height 15
click at [288, 190] on div "Credit Available: $0.00" at bounding box center [475, 197] width 623 height 15
click at [228, 117] on div "Purchases" at bounding box center [252, 108] width 127 height 27
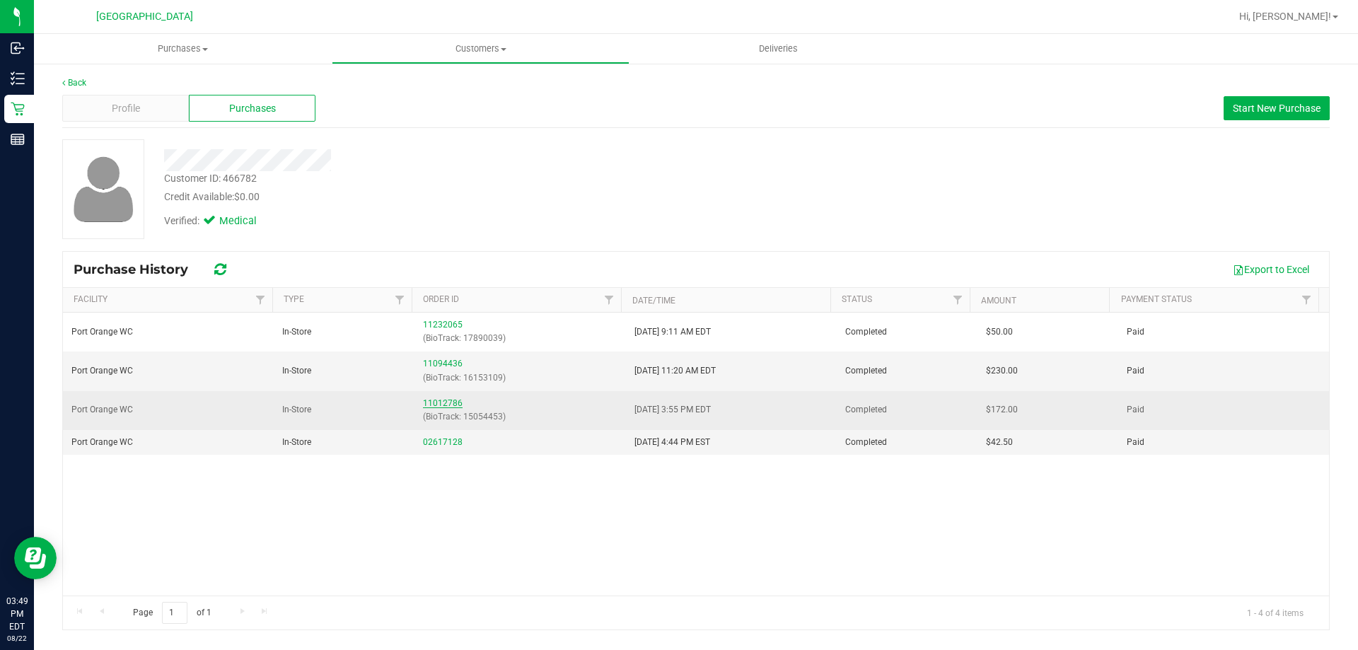
click at [439, 403] on link "11012786" at bounding box center [443, 403] width 40 height 10
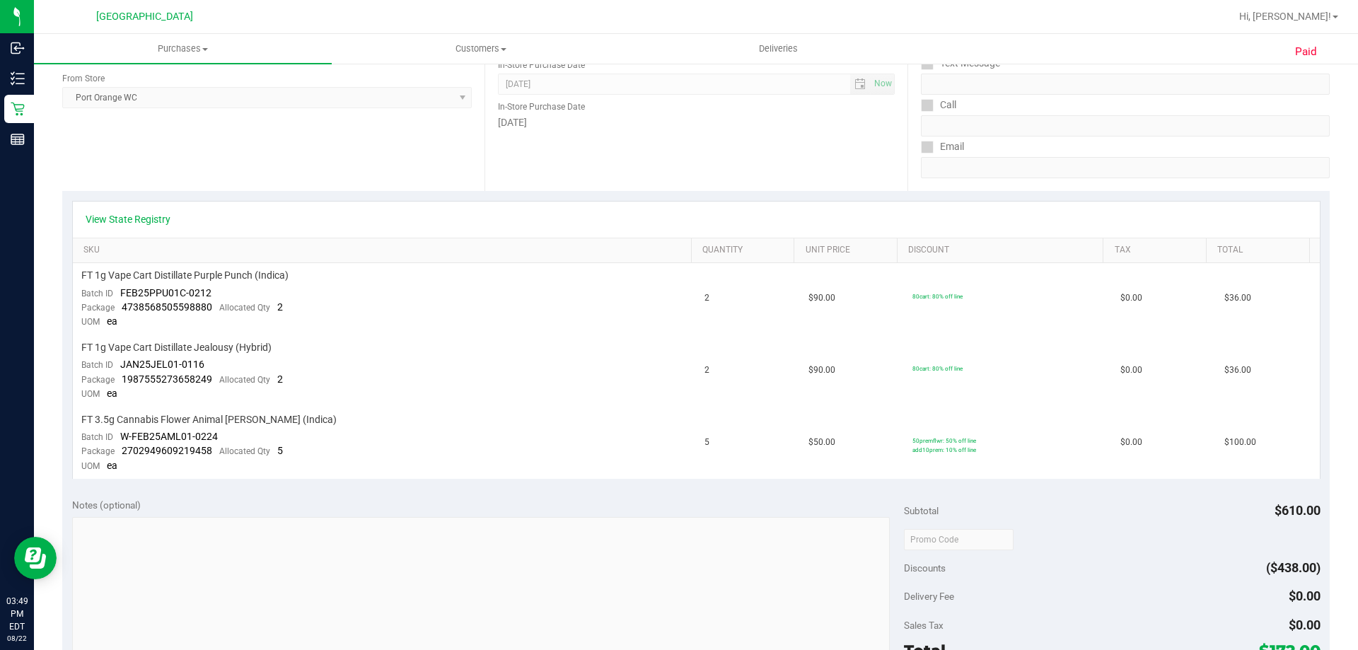
scroll to position [212, 0]
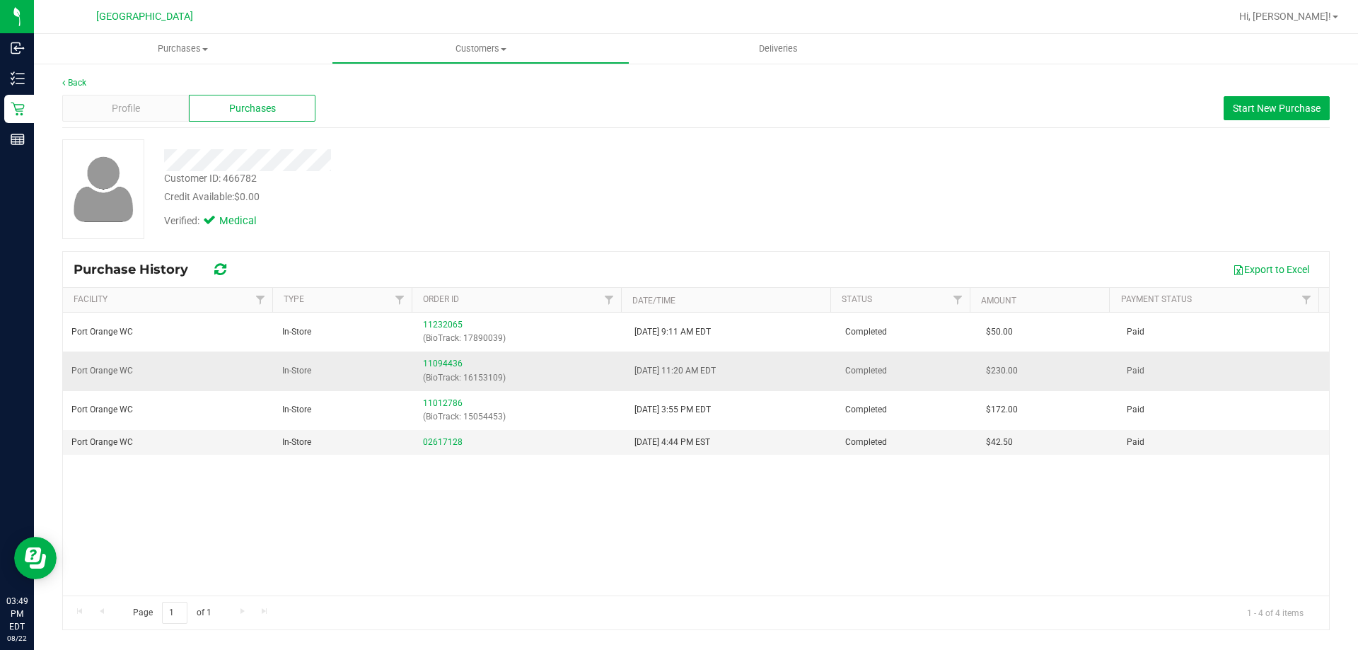
click at [443, 368] on div "11094436 (BioTrack: 16153109)" at bounding box center [520, 370] width 194 height 27
click at [443, 363] on link "11094436" at bounding box center [443, 364] width 40 height 10
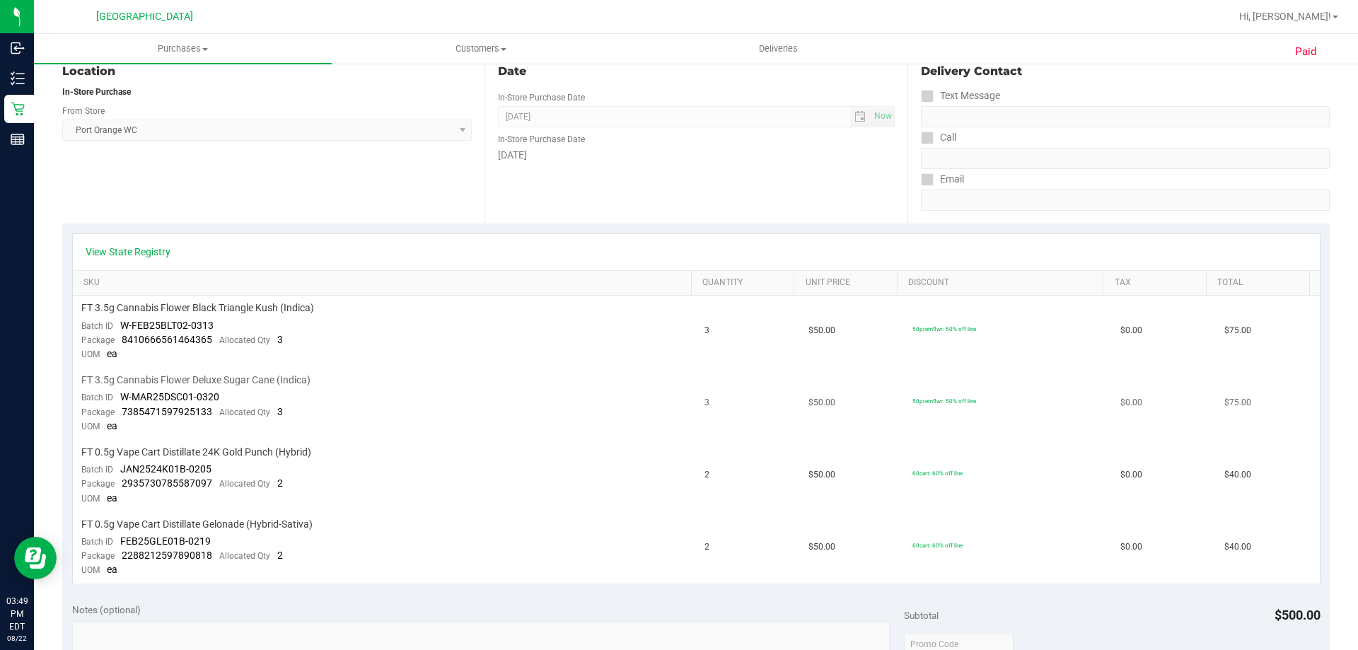
scroll to position [283, 0]
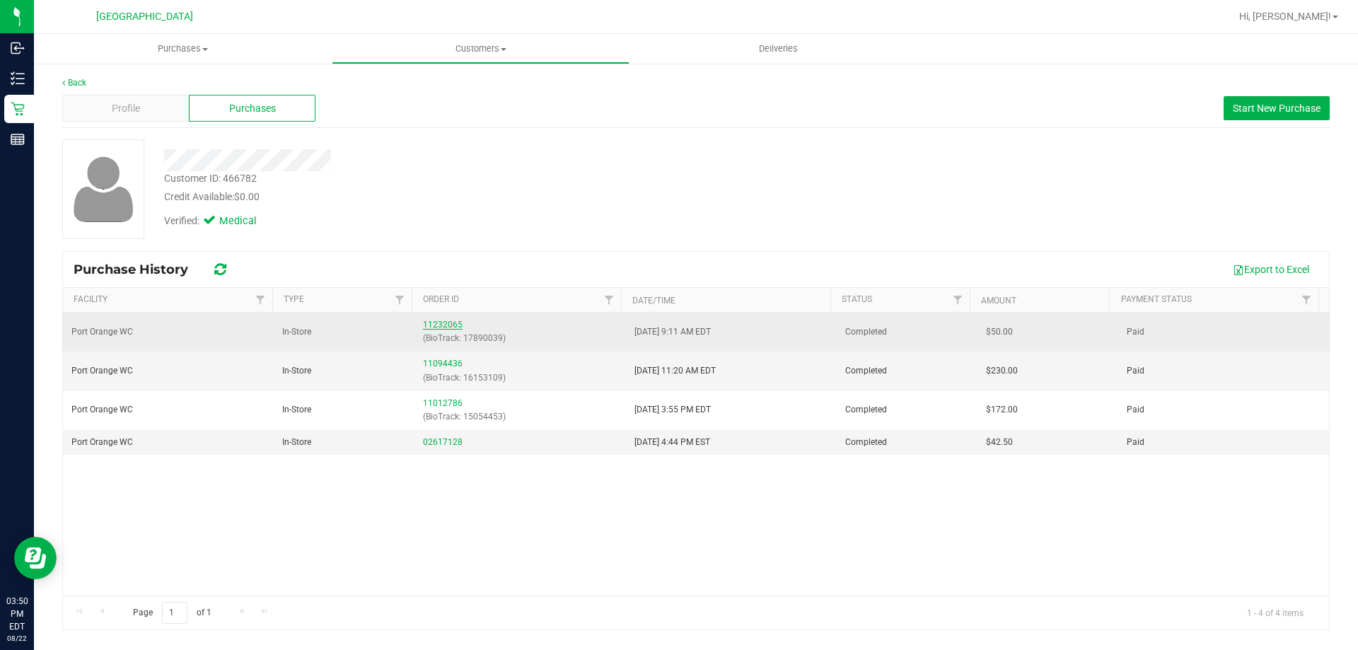
click at [436, 322] on link "11232065" at bounding box center [443, 325] width 40 height 10
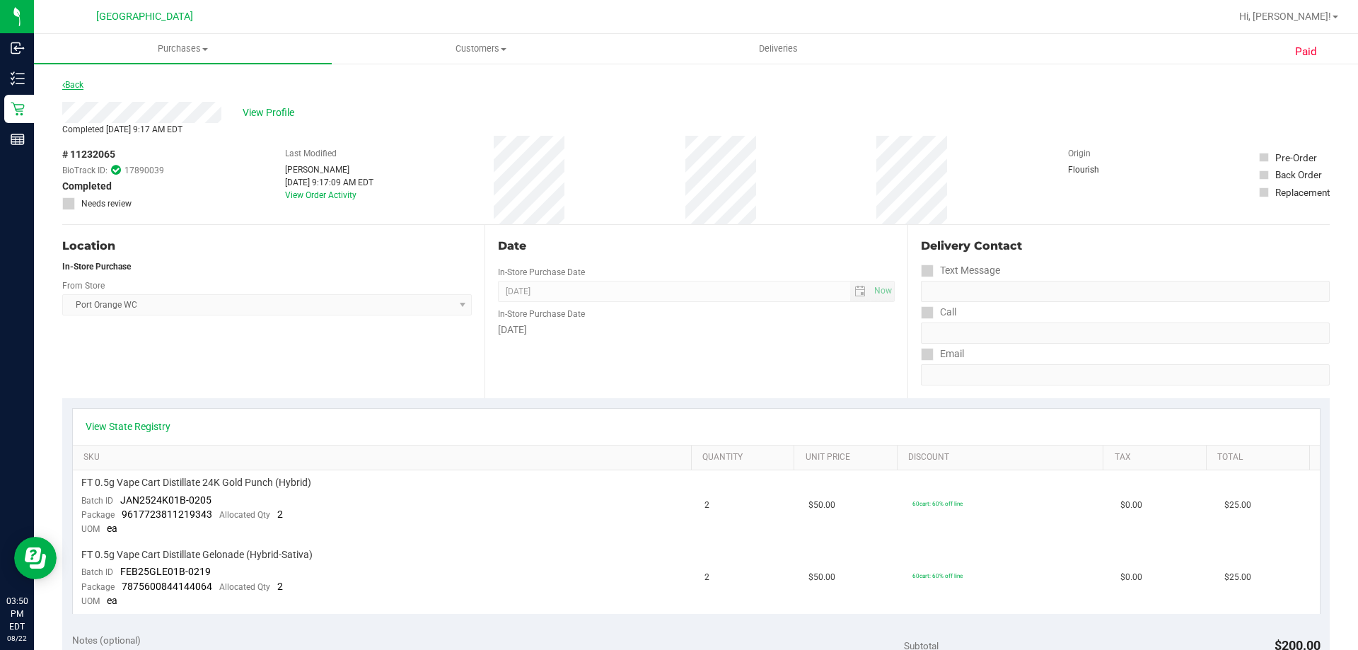
click at [81, 85] on link "Back" at bounding box center [72, 85] width 21 height 10
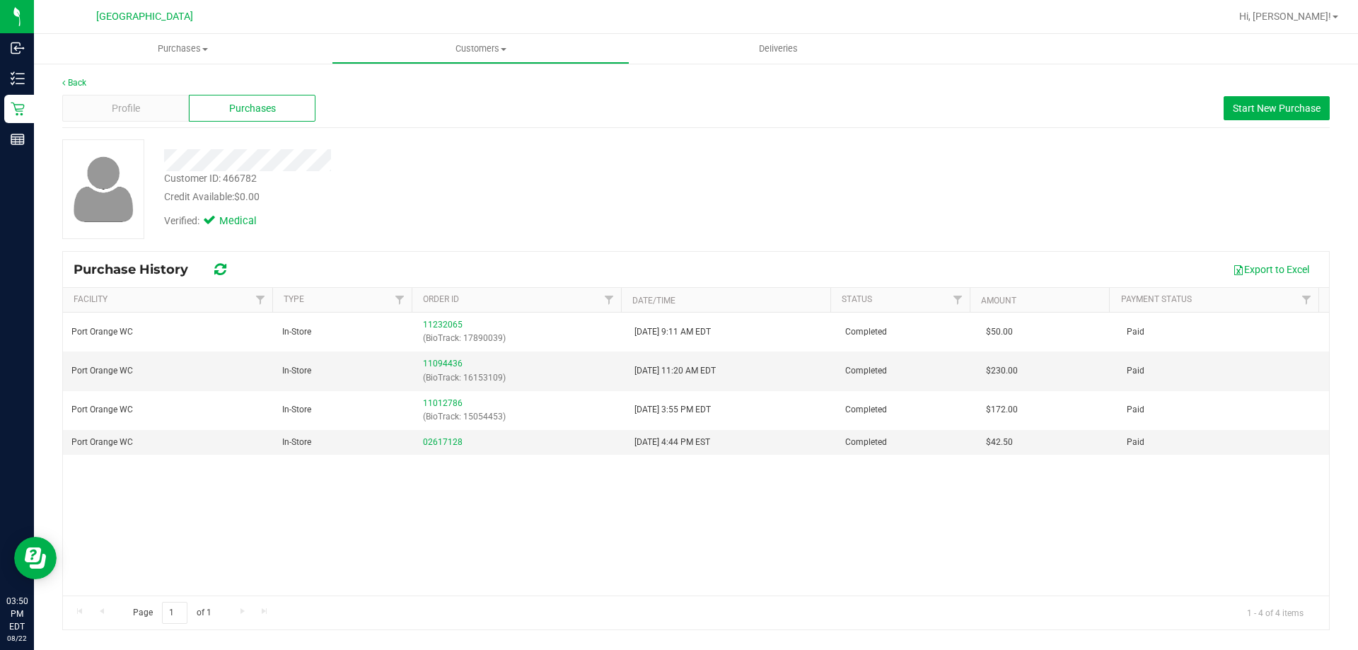
click at [441, 229] on div "Verified: Medical" at bounding box center [475, 219] width 644 height 31
click at [81, 87] on link "Back" at bounding box center [74, 83] width 24 height 10
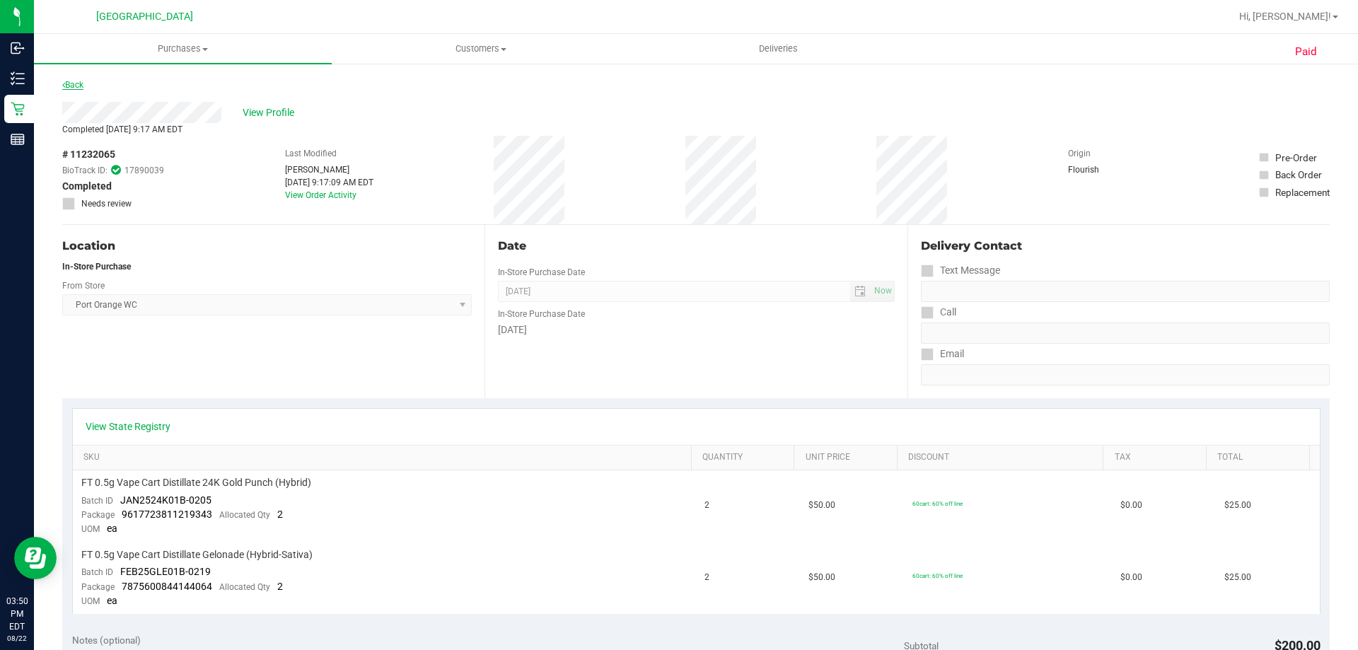
click at [81, 88] on link "Back" at bounding box center [72, 85] width 21 height 10
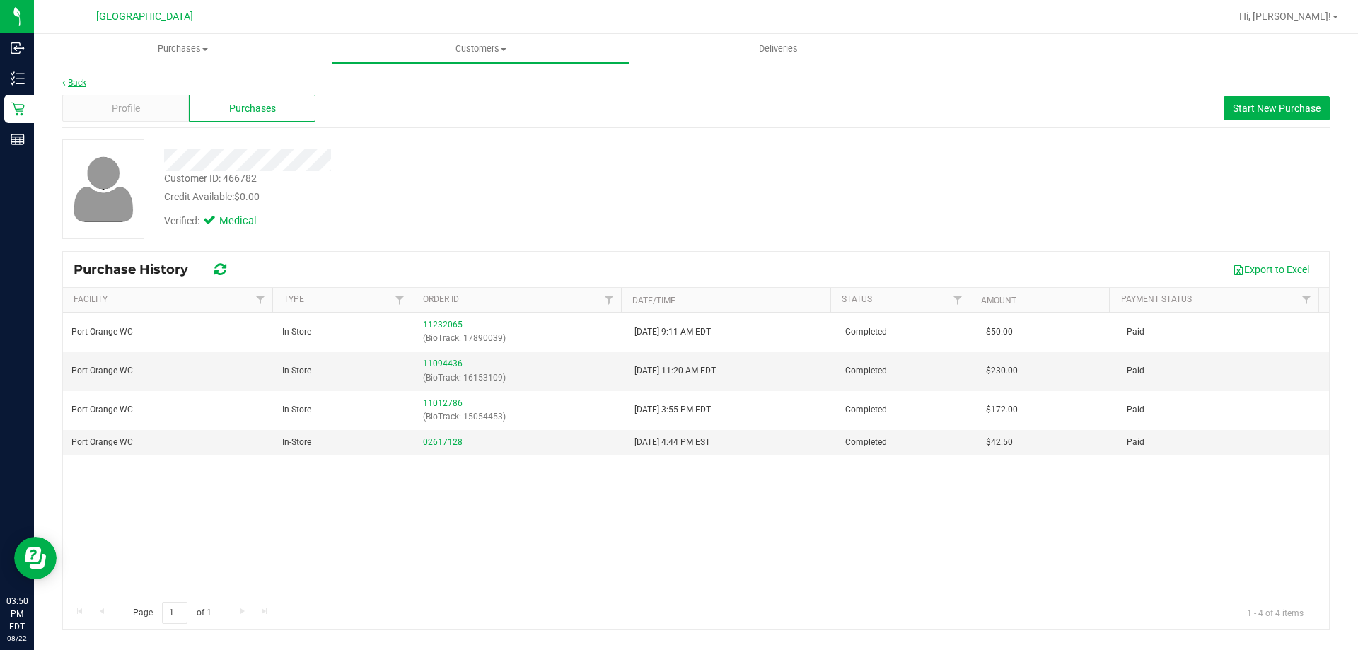
click at [83, 80] on link "Back" at bounding box center [74, 83] width 24 height 10
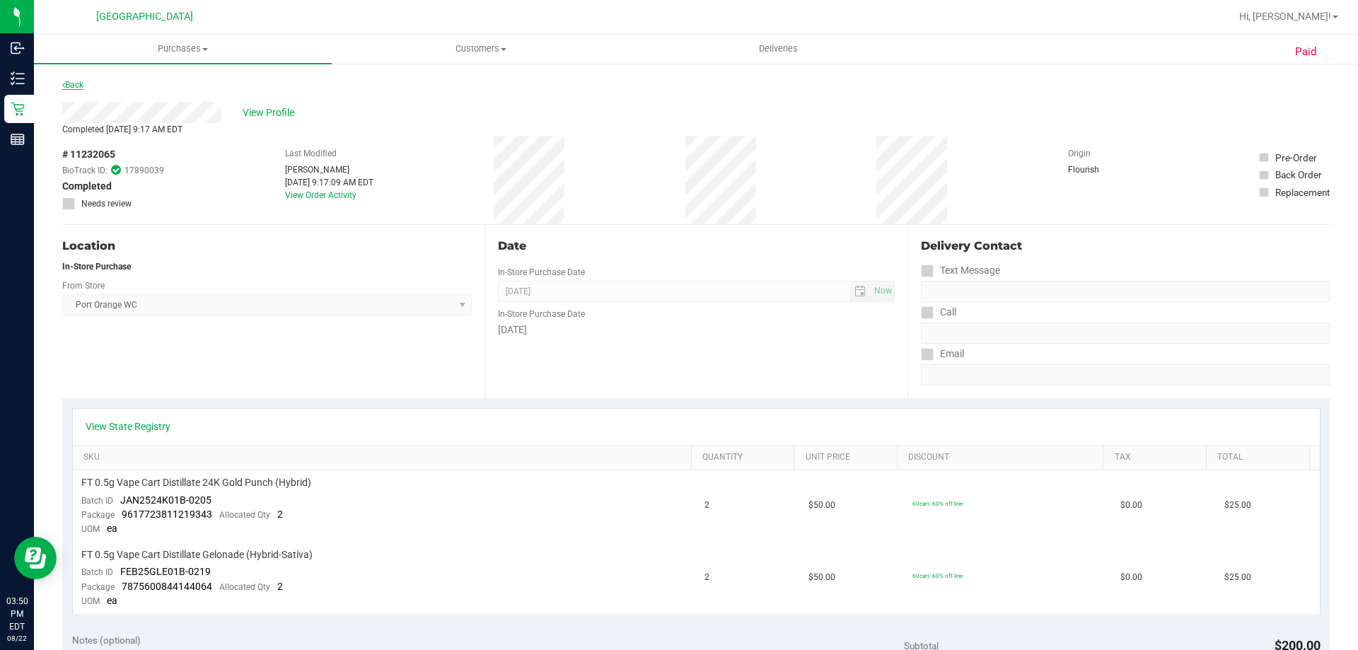
click at [83, 84] on link "Back" at bounding box center [72, 85] width 21 height 10
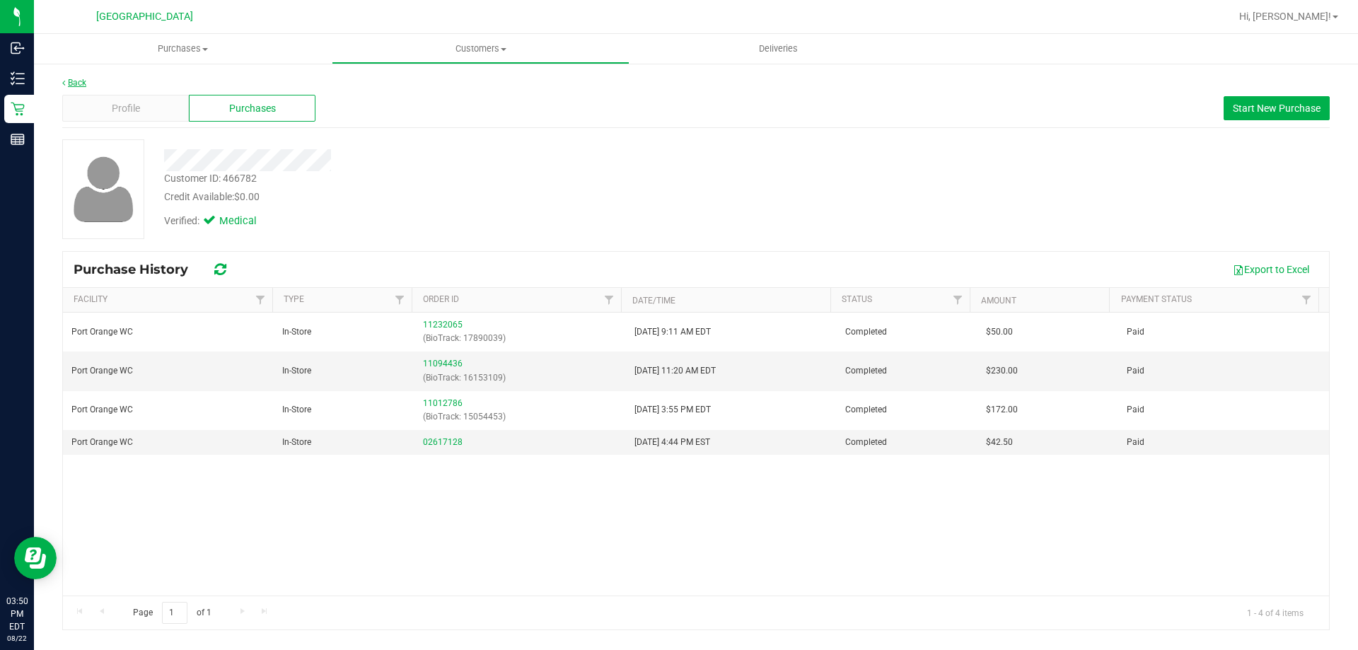
click at [78, 87] on link "Back" at bounding box center [74, 83] width 24 height 10
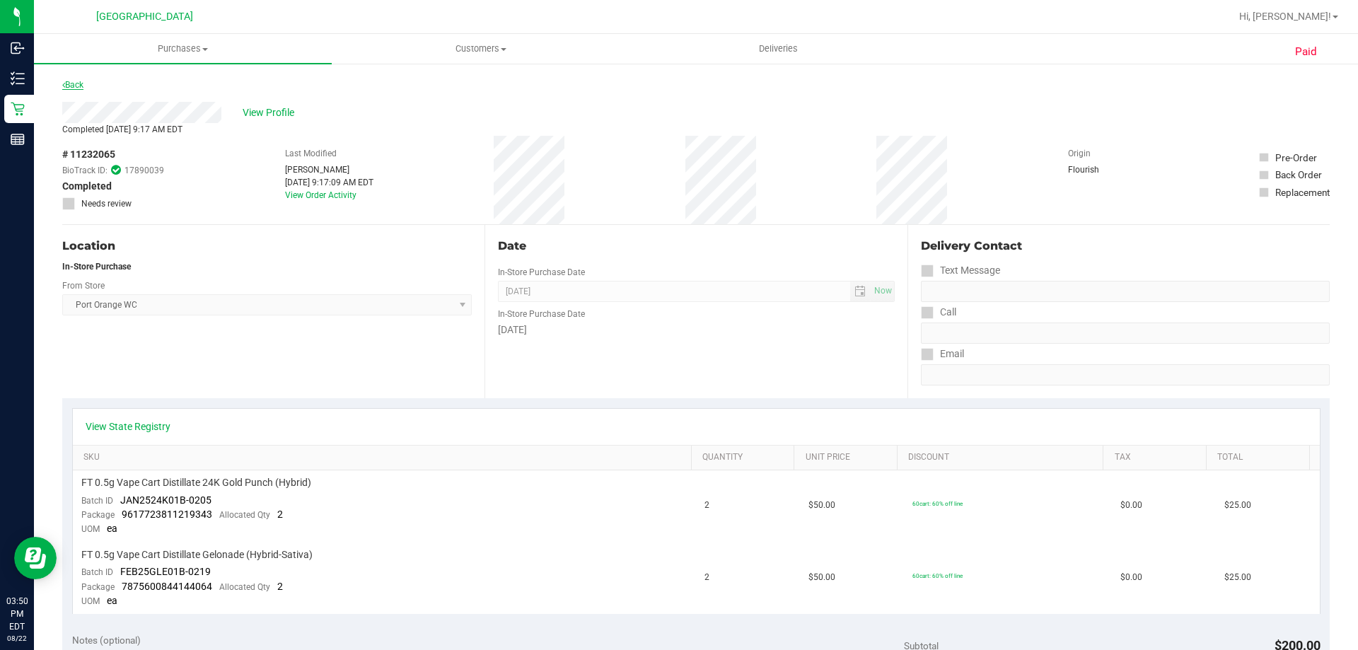
click at [81, 85] on link "Back" at bounding box center [72, 85] width 21 height 10
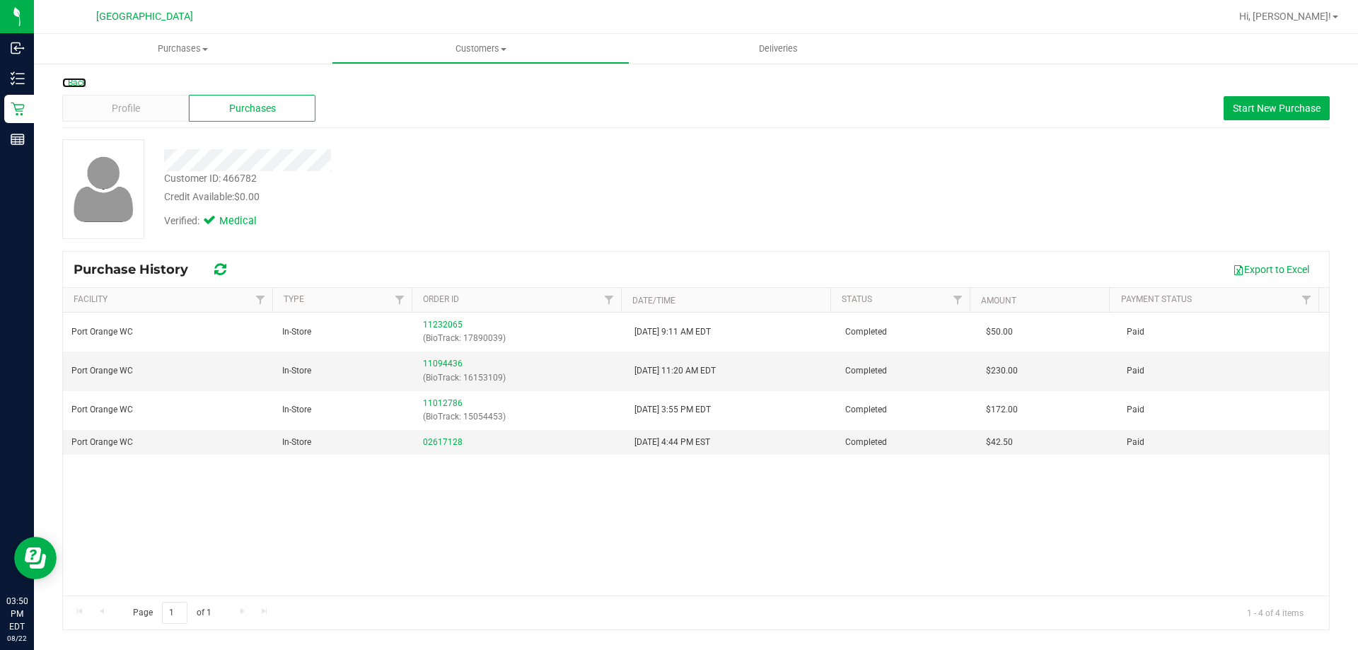
click at [83, 83] on link "Back" at bounding box center [74, 83] width 24 height 10
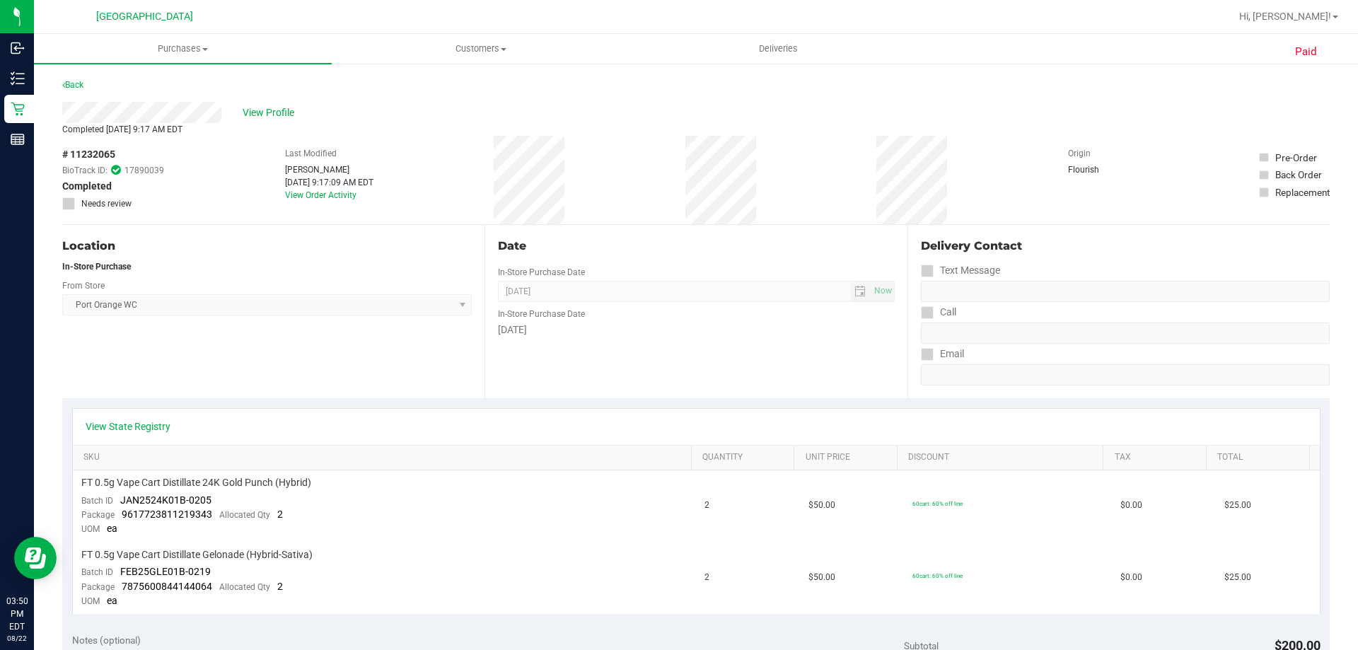
click at [83, 83] on link "Back" at bounding box center [72, 85] width 21 height 10
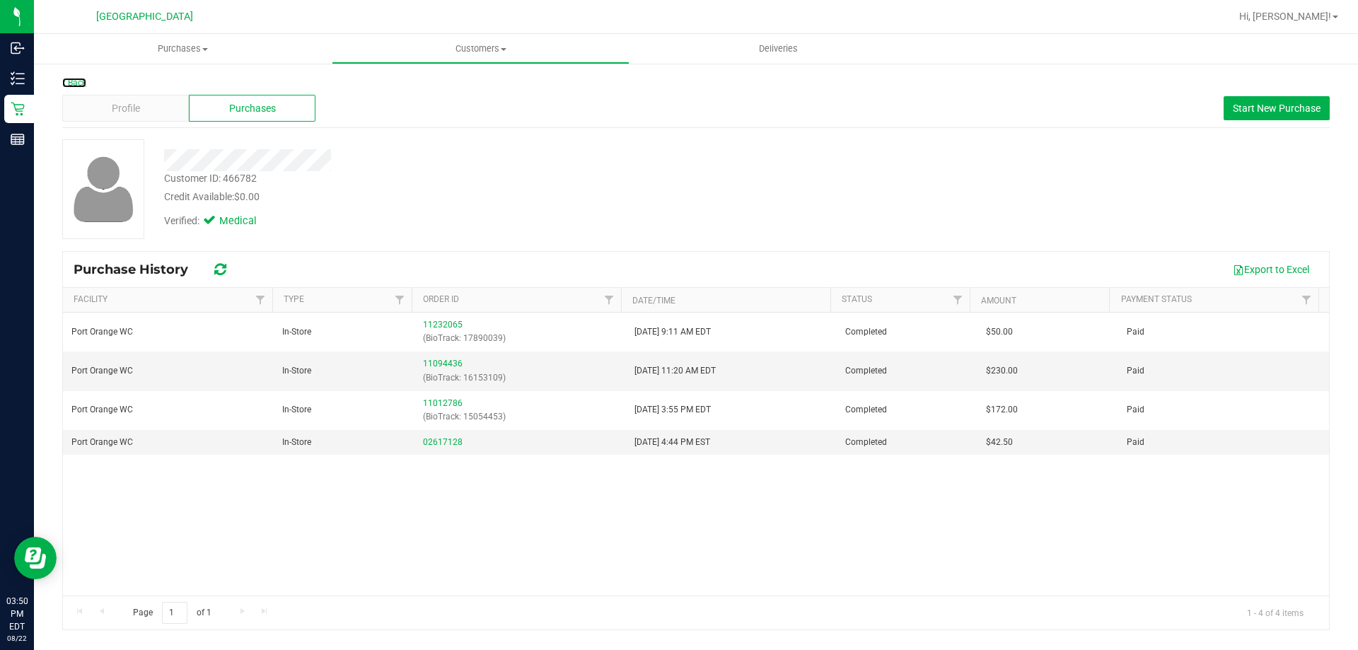
click at [83, 83] on link "Back" at bounding box center [74, 83] width 24 height 10
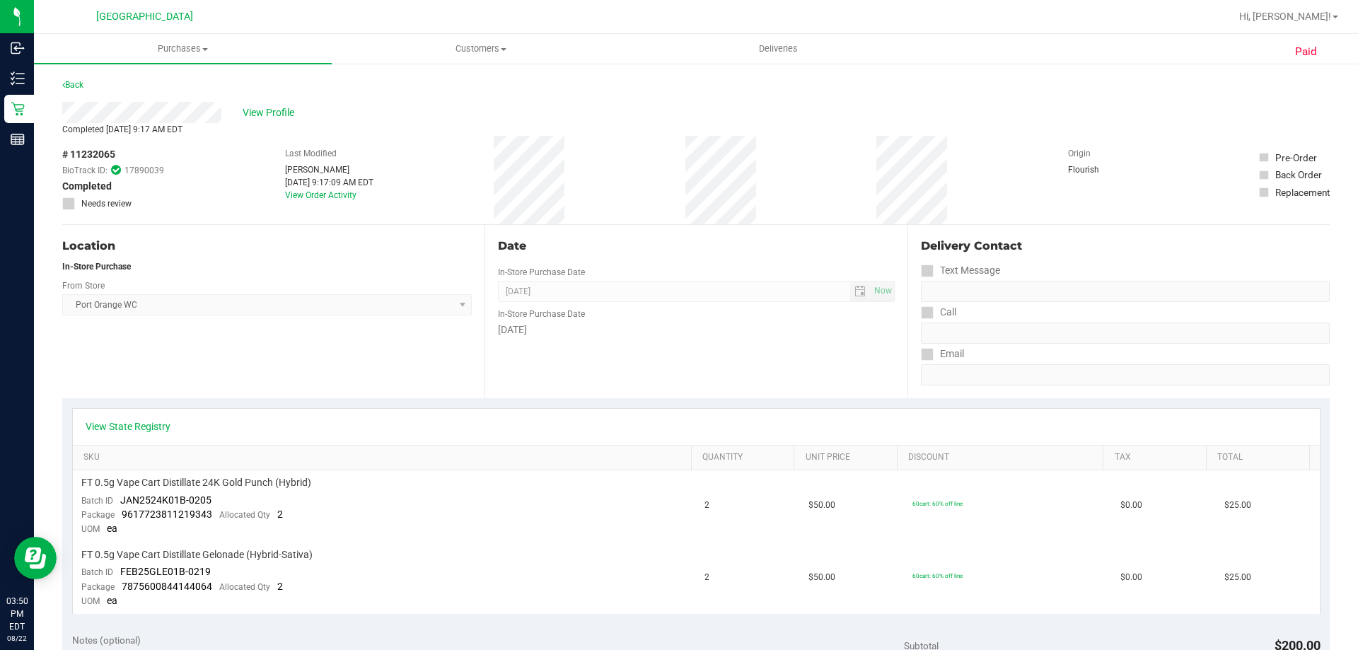
click at [83, 83] on link "Back" at bounding box center [72, 85] width 21 height 10
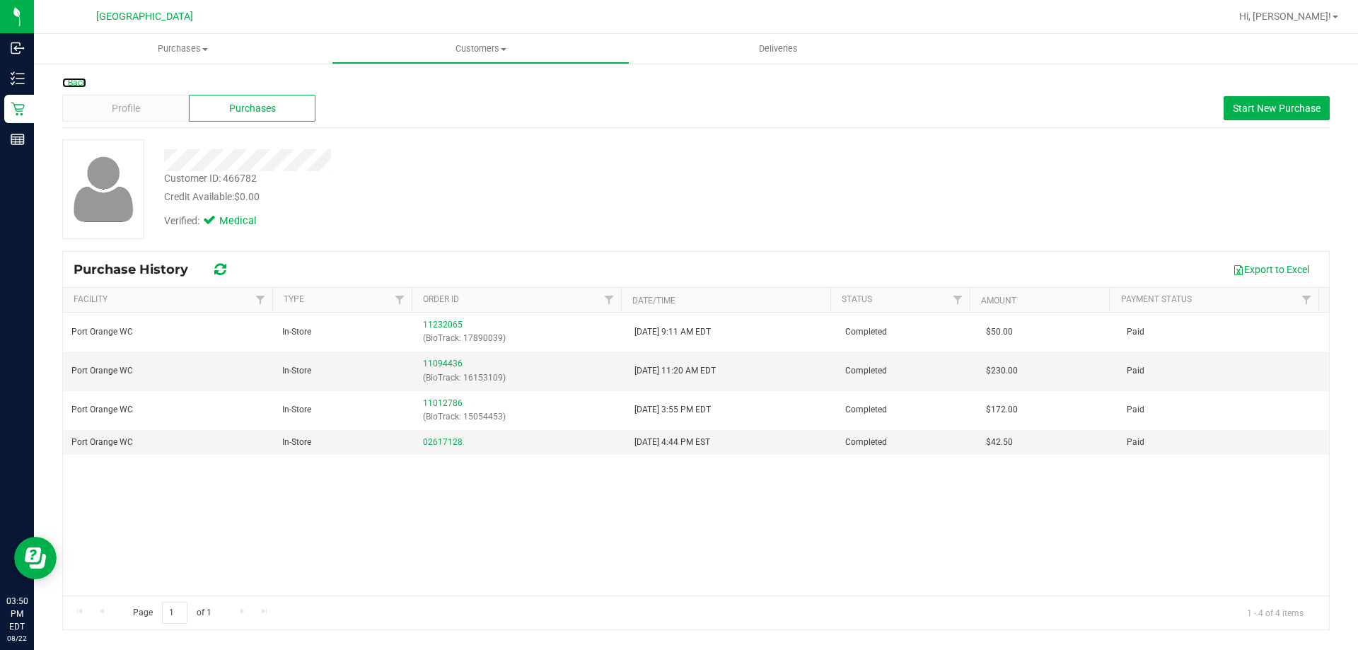
click at [83, 83] on link "Back" at bounding box center [74, 83] width 24 height 10
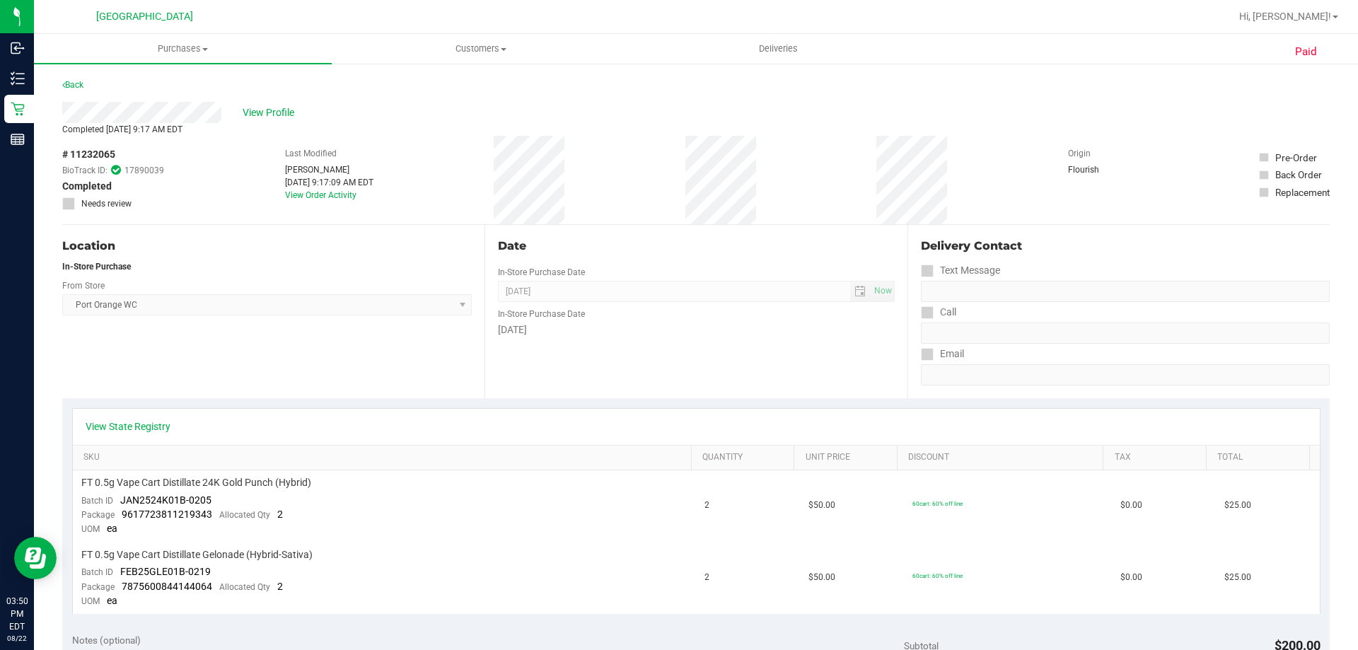
drag, startPoint x: 79, startPoint y: 81, endPoint x: 103, endPoint y: 70, distance: 26.3
click at [103, 70] on div "Paid Back View Profile Completed [DATE] 9:17 AM EDT # 11232065 BioTrack ID: 178…" at bounding box center [696, 648] width 1324 height 1173
click at [83, 81] on link "Back" at bounding box center [72, 85] width 21 height 10
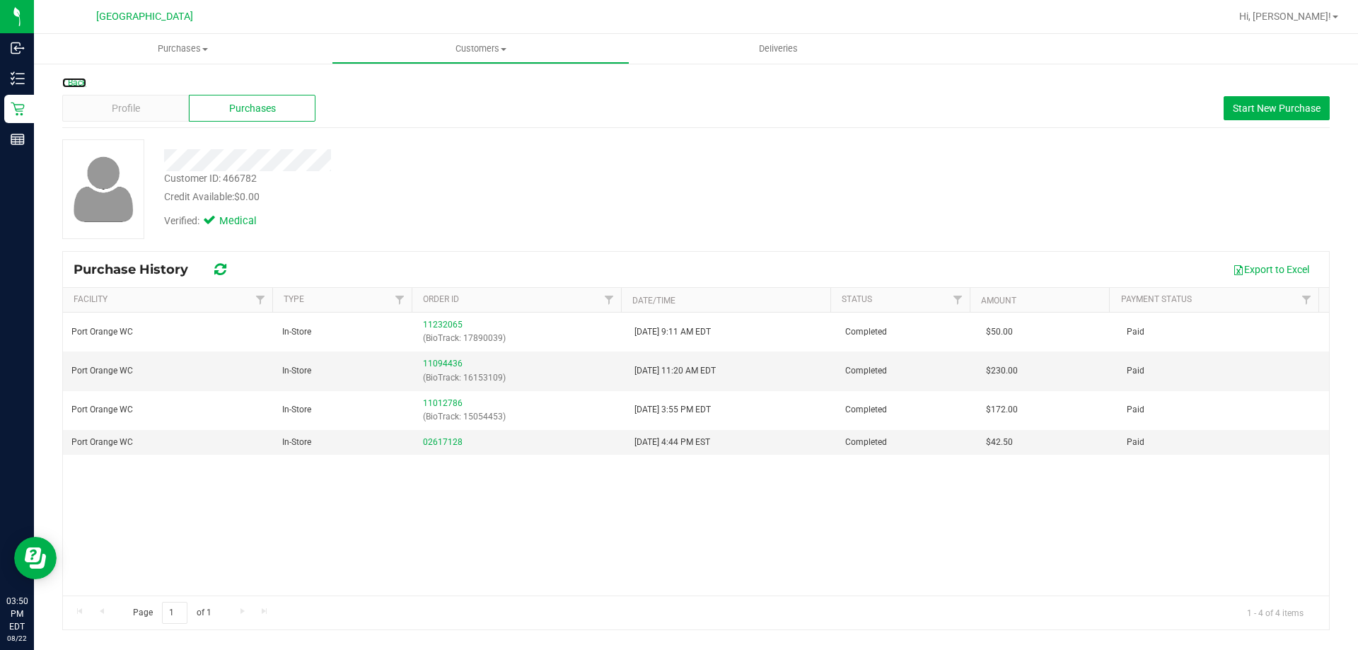
click at [85, 78] on link "Back" at bounding box center [74, 83] width 24 height 10
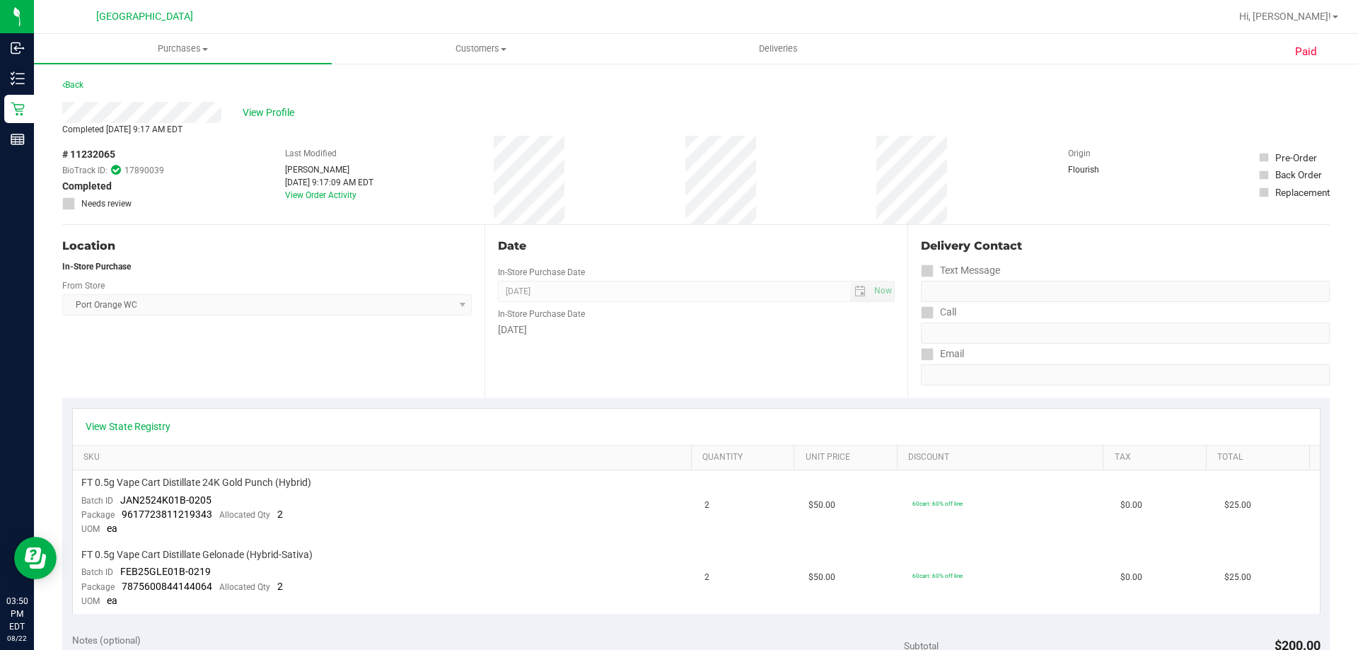
click at [83, 83] on link "Back" at bounding box center [72, 85] width 21 height 10
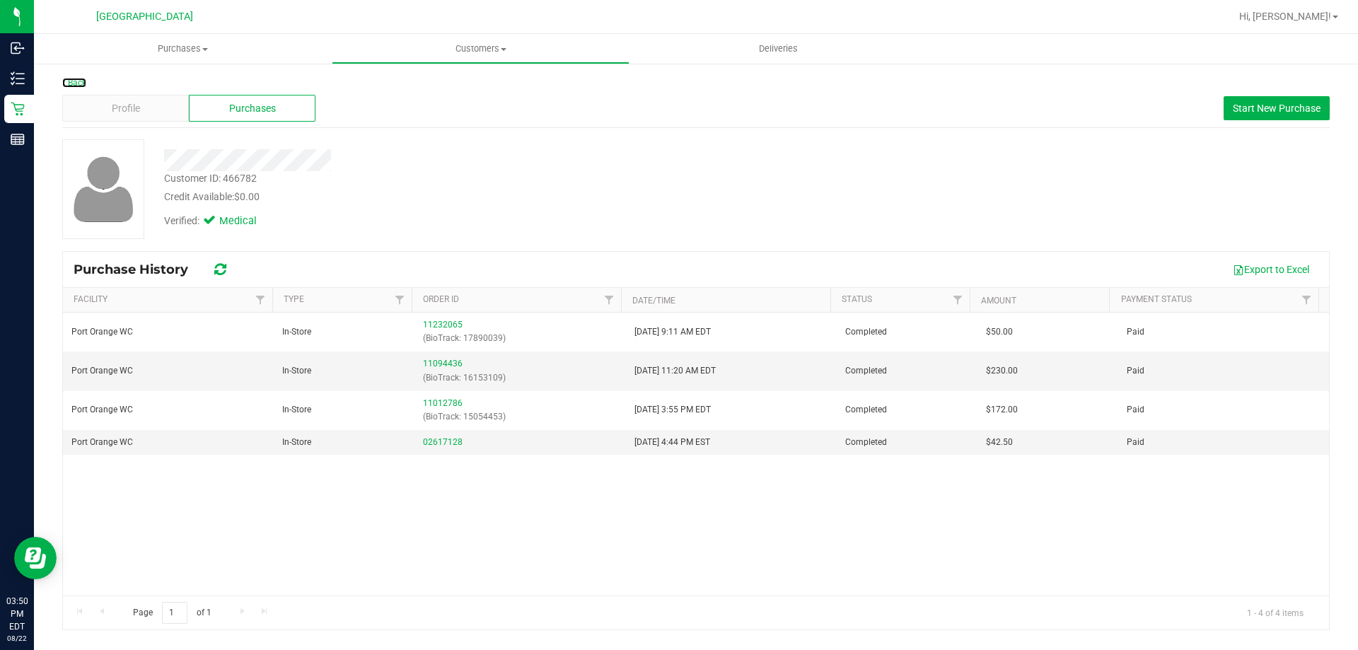
click at [83, 83] on link "Back" at bounding box center [74, 83] width 24 height 10
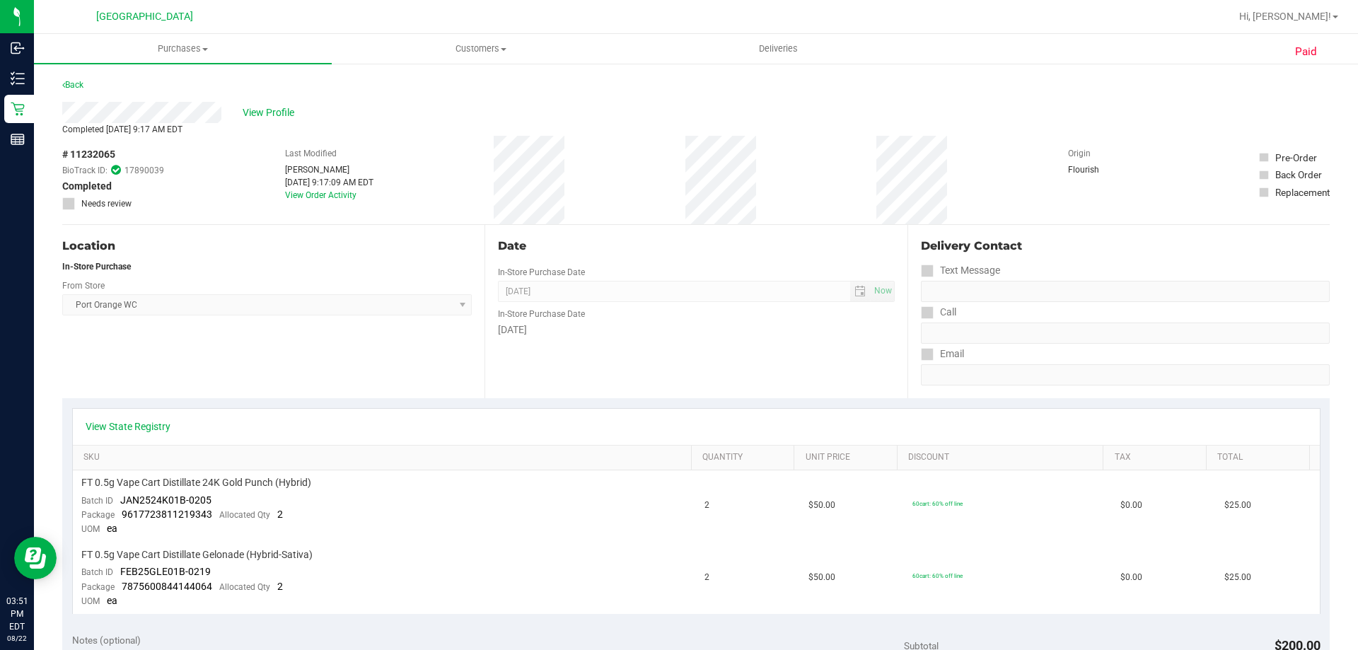
click at [83, 82] on link "Back" at bounding box center [72, 85] width 21 height 10
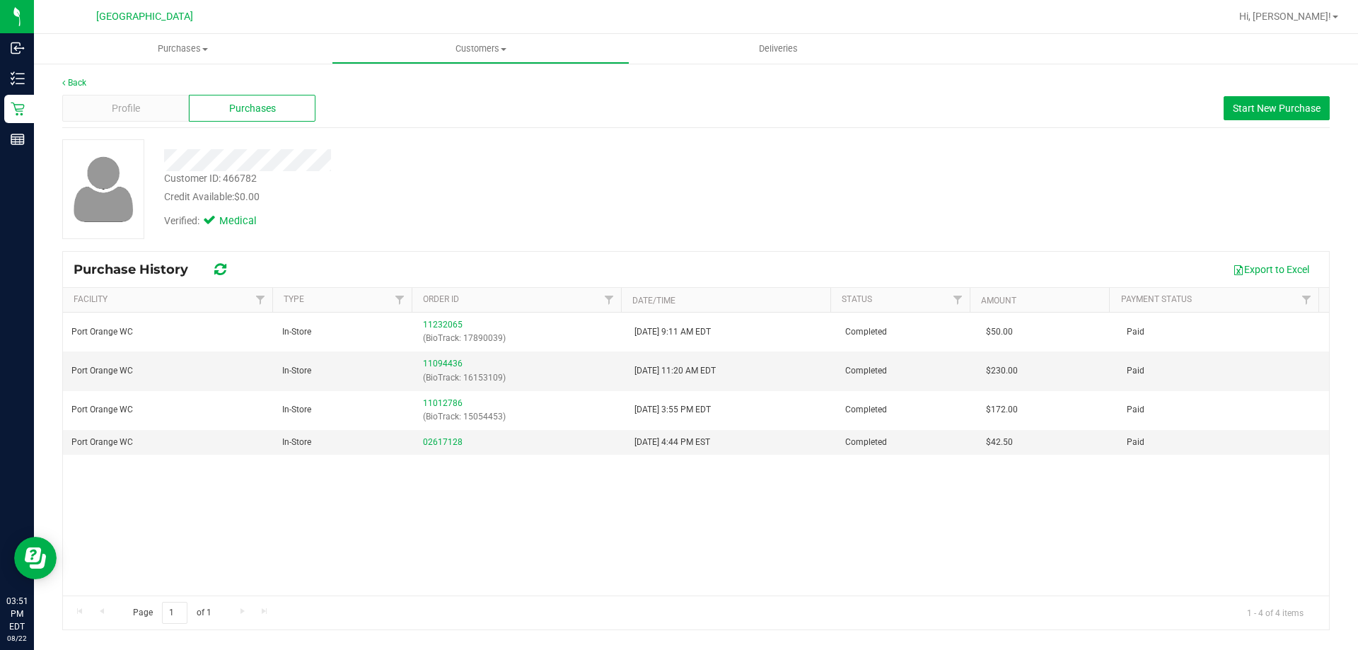
click at [464, 63] on link "Customers All customers Add a new customer All physicians" at bounding box center [481, 49] width 298 height 30
click at [406, 84] on span "All customers" at bounding box center [383, 85] width 102 height 12
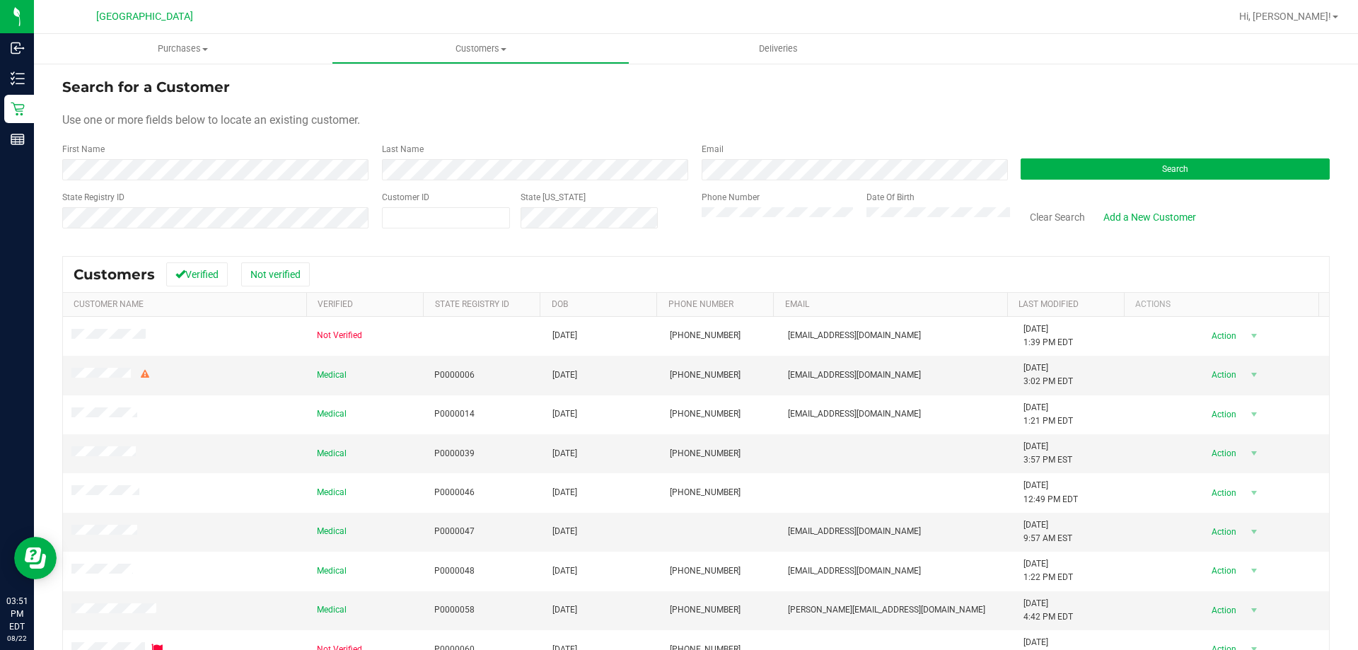
click at [89, 173] on form "Search for a Customer Use one or more fields below to locate an existing custom…" at bounding box center [695, 158] width 1267 height 165
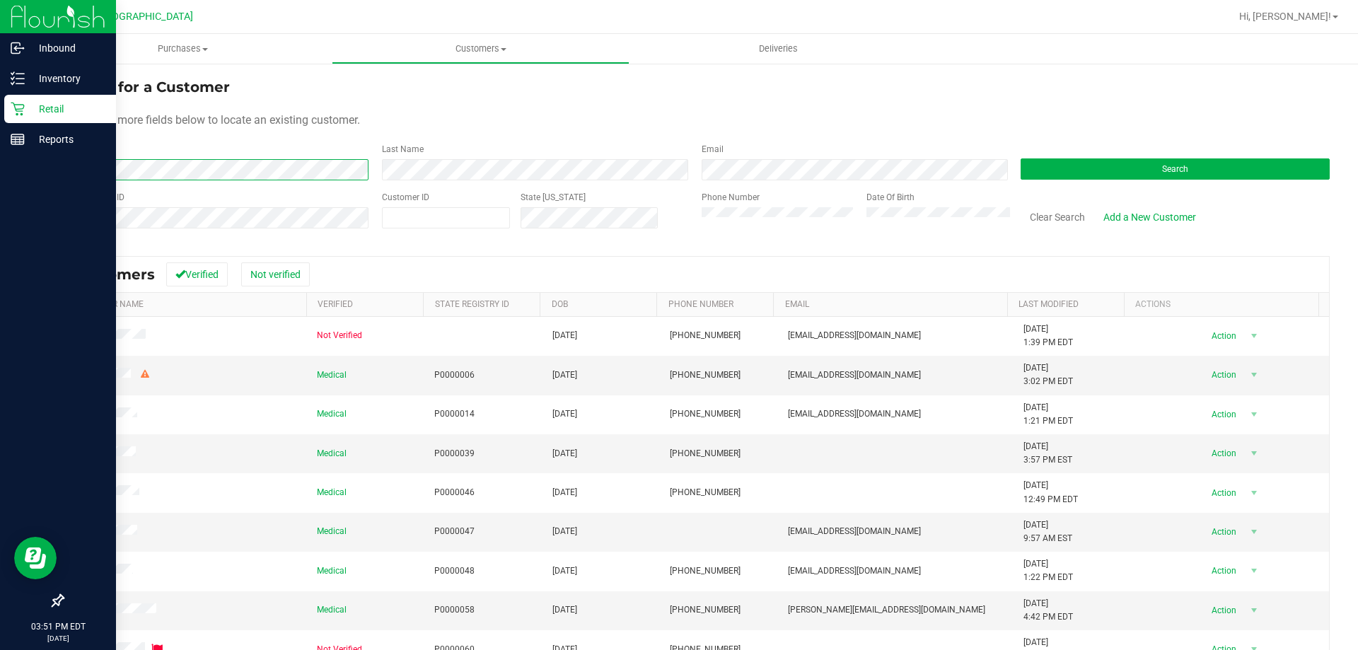
drag, startPoint x: 284, startPoint y: 180, endPoint x: 23, endPoint y: 172, distance: 261.8
click at [23, 172] on div "Inbound Inventory Retail Reports 03:51 PM EDT [DATE] 08/22 [GEOGRAPHIC_DATA] Hi…" at bounding box center [679, 325] width 1358 height 650
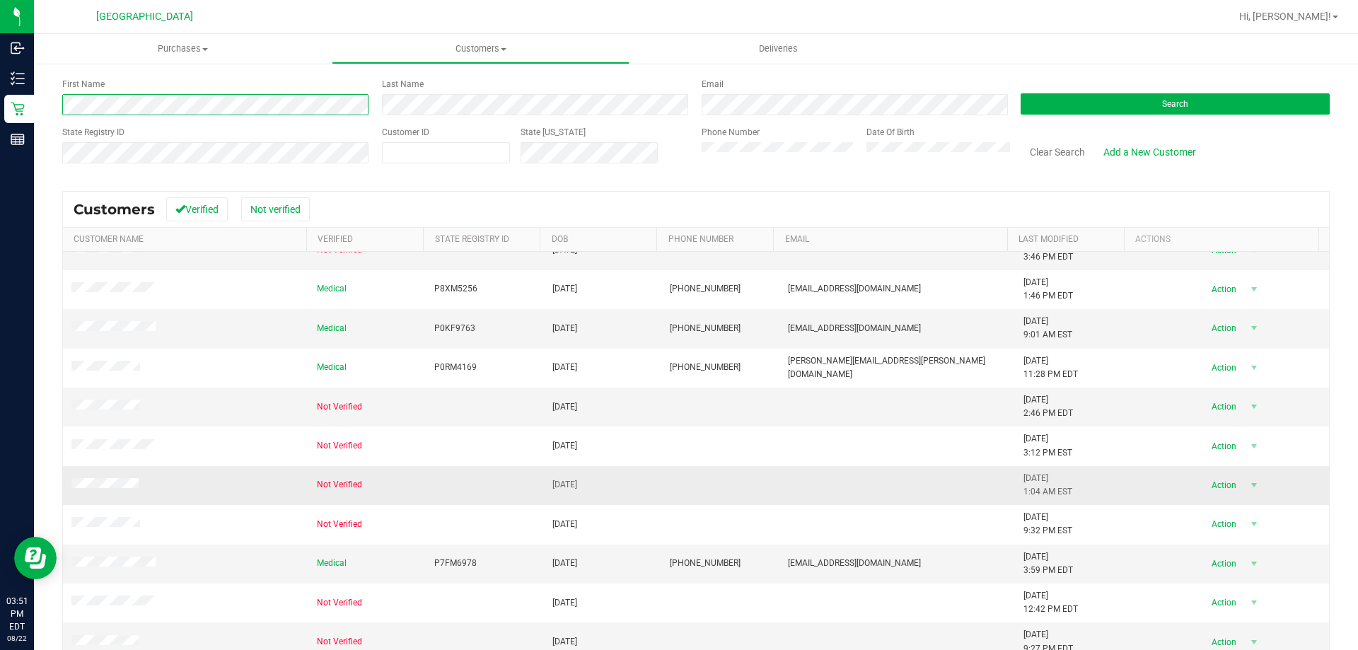
scroll to position [125, 0]
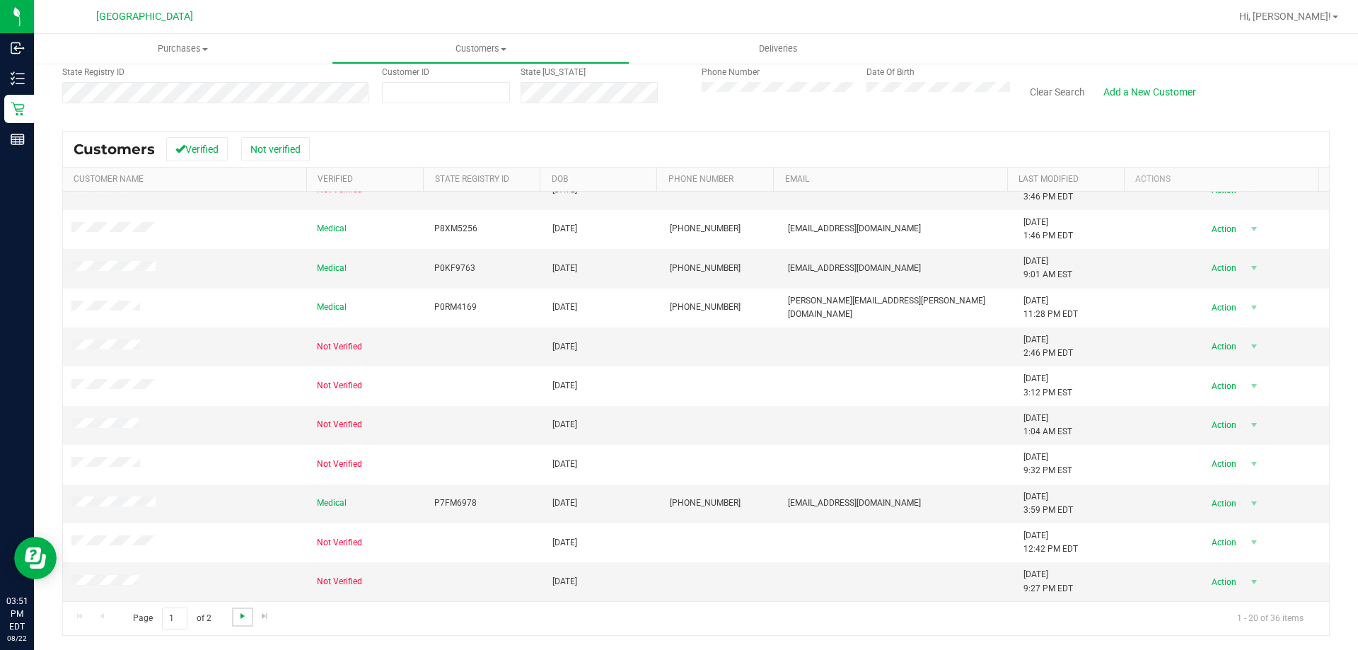
click at [240, 618] on span "Go to the next page" at bounding box center [242, 615] width 11 height 11
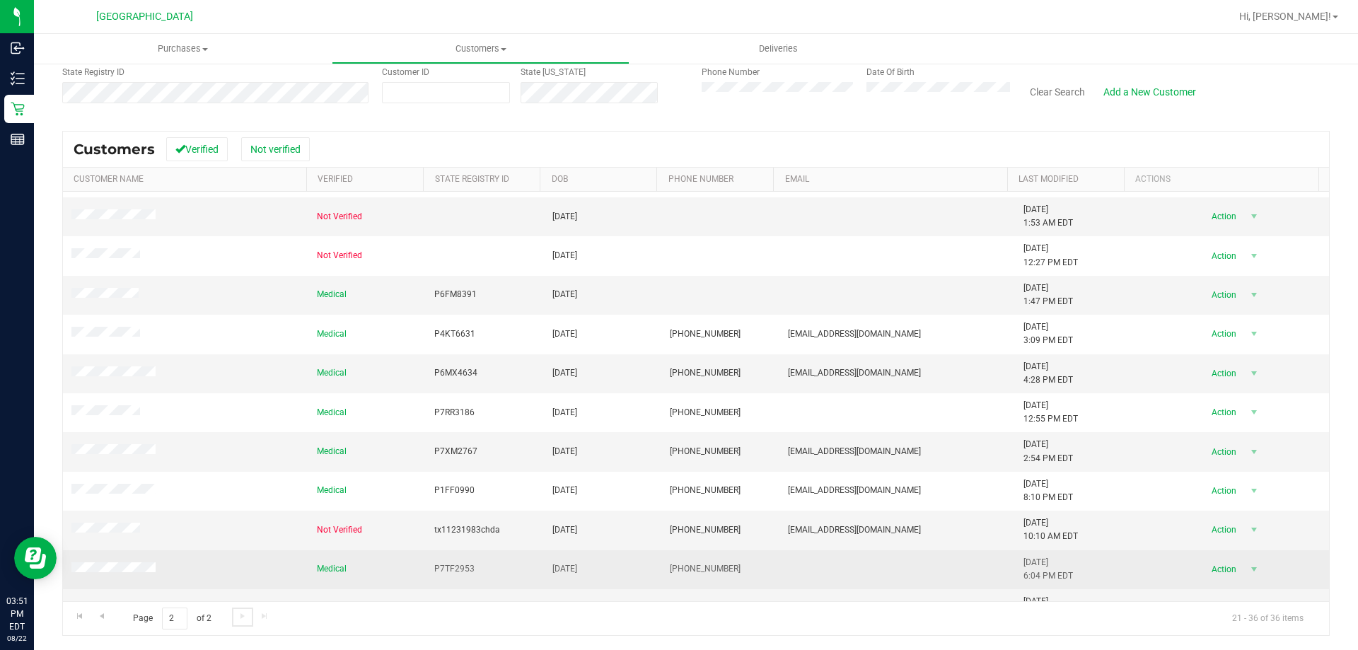
scroll to position [216, 0]
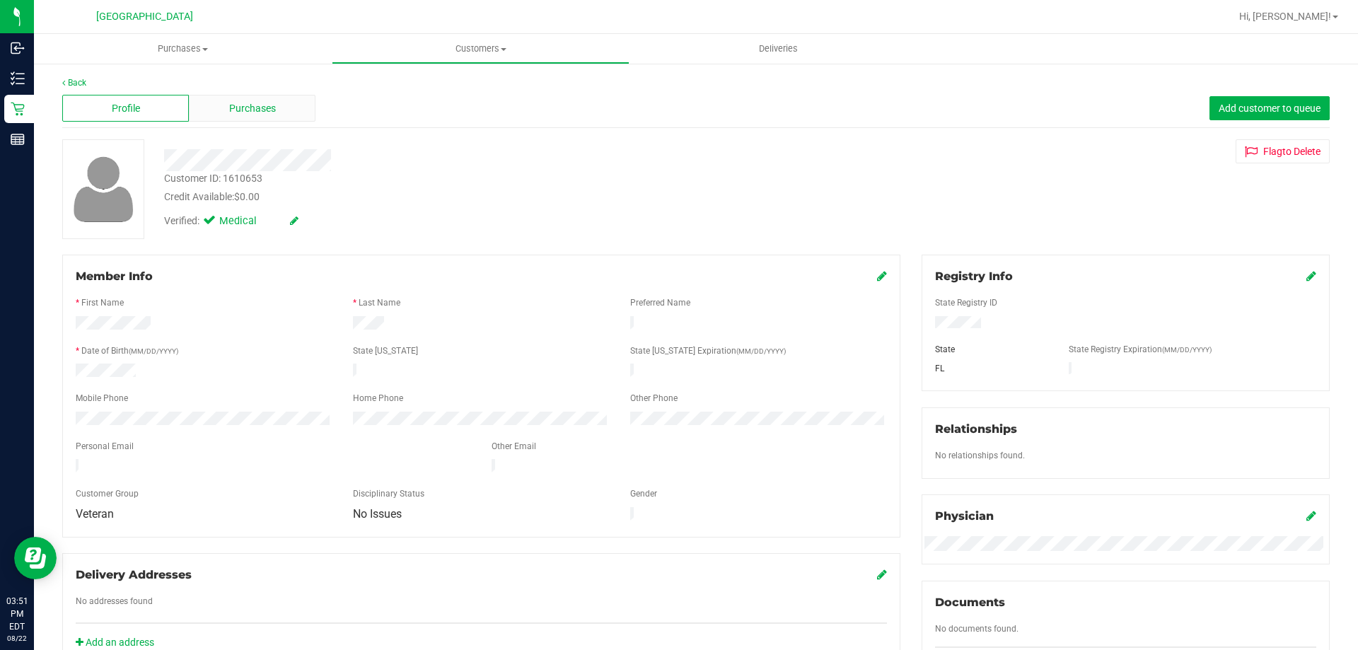
click at [270, 115] on span "Purchases" at bounding box center [252, 108] width 47 height 15
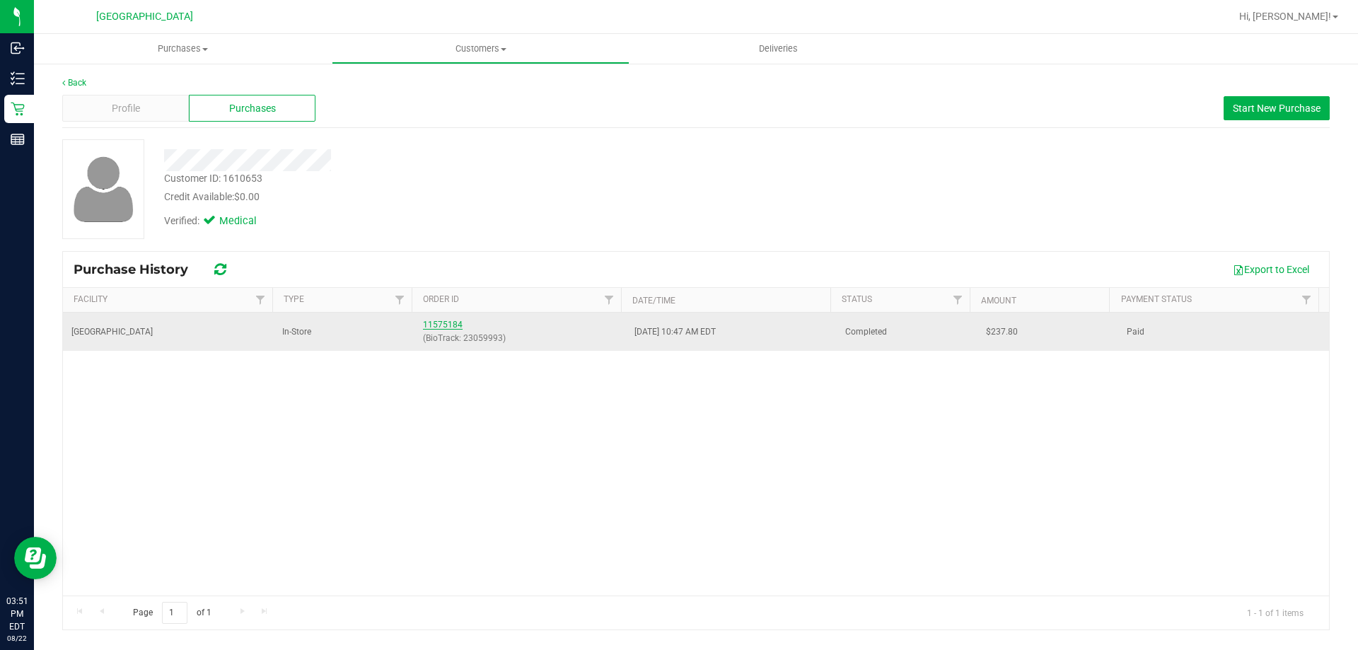
click at [428, 326] on link "11575184" at bounding box center [443, 325] width 40 height 10
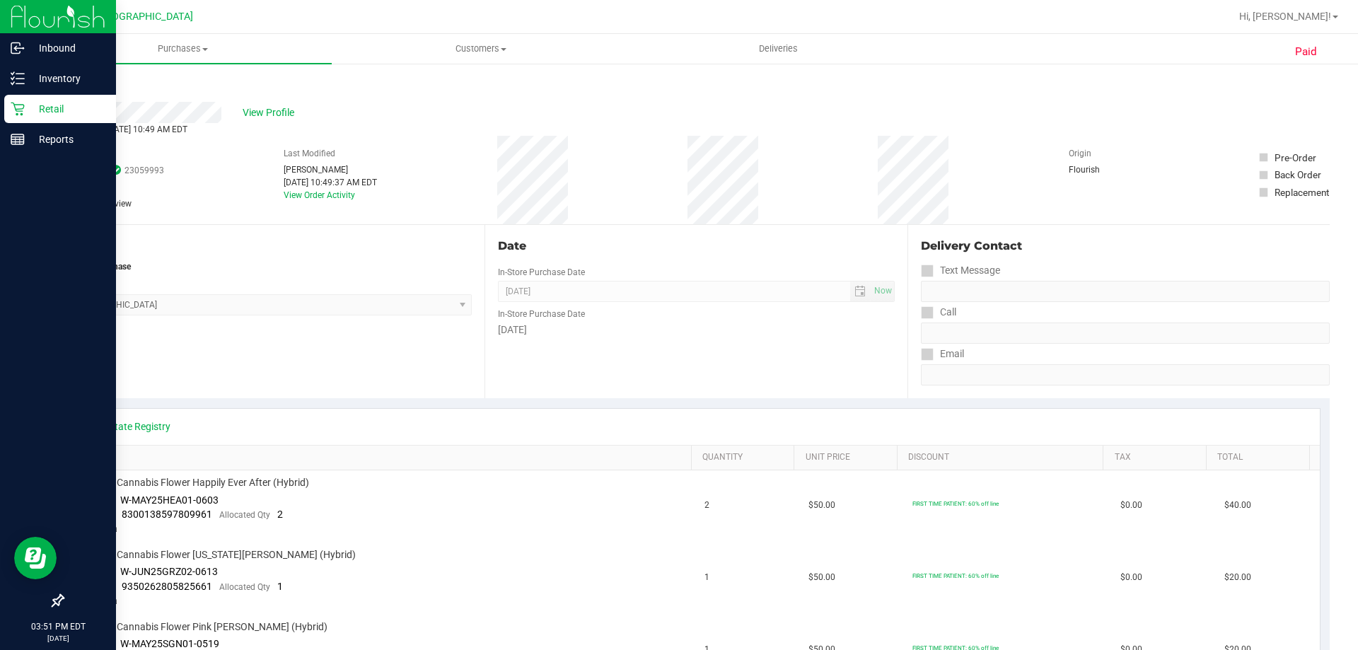
click at [28, 104] on p "Retail" at bounding box center [67, 108] width 85 height 17
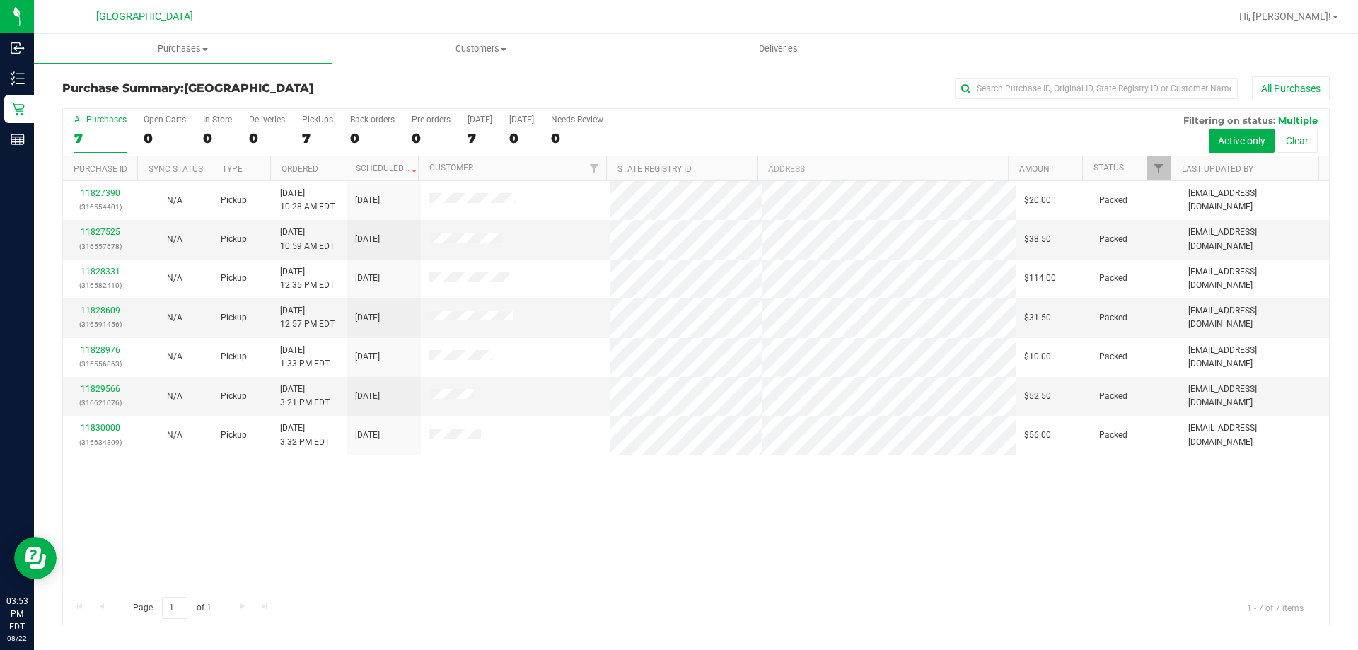
click at [338, 540] on div "11827390 (316554401) N/A Pickup [DATE] 10:28 AM EDT 8/22/2025 $20.00 Packed [EM…" at bounding box center [696, 385] width 1266 height 409
click at [728, 494] on div "11827390 (316554401) N/A Pickup [DATE] 10:28 AM EDT 8/22/2025 $20.00 Packed [EM…" at bounding box center [696, 385] width 1266 height 409
click at [1197, 447] on div "11827390 (316554401) N/A Pickup [DATE] 10:28 AM EDT 8/22/2025 $20.00 Packed [EM…" at bounding box center [696, 385] width 1266 height 409
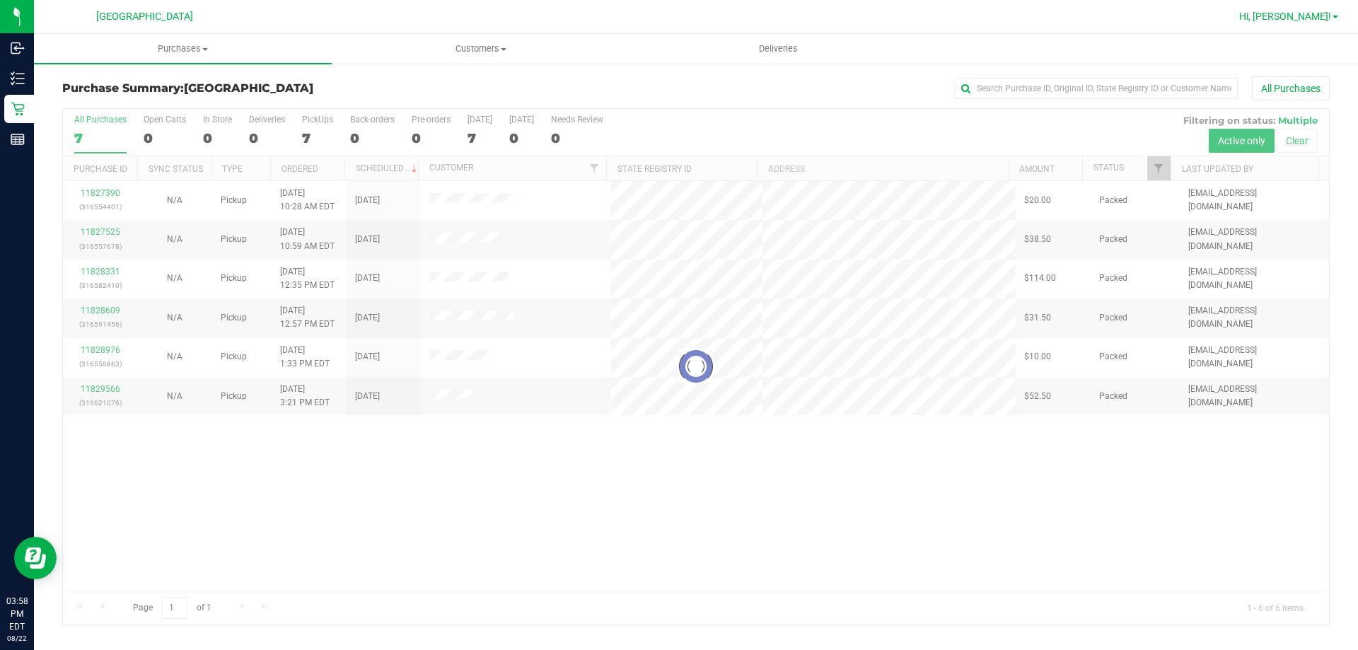
click at [1306, 23] on link "Hi, [PERSON_NAME]!" at bounding box center [1288, 16] width 110 height 15
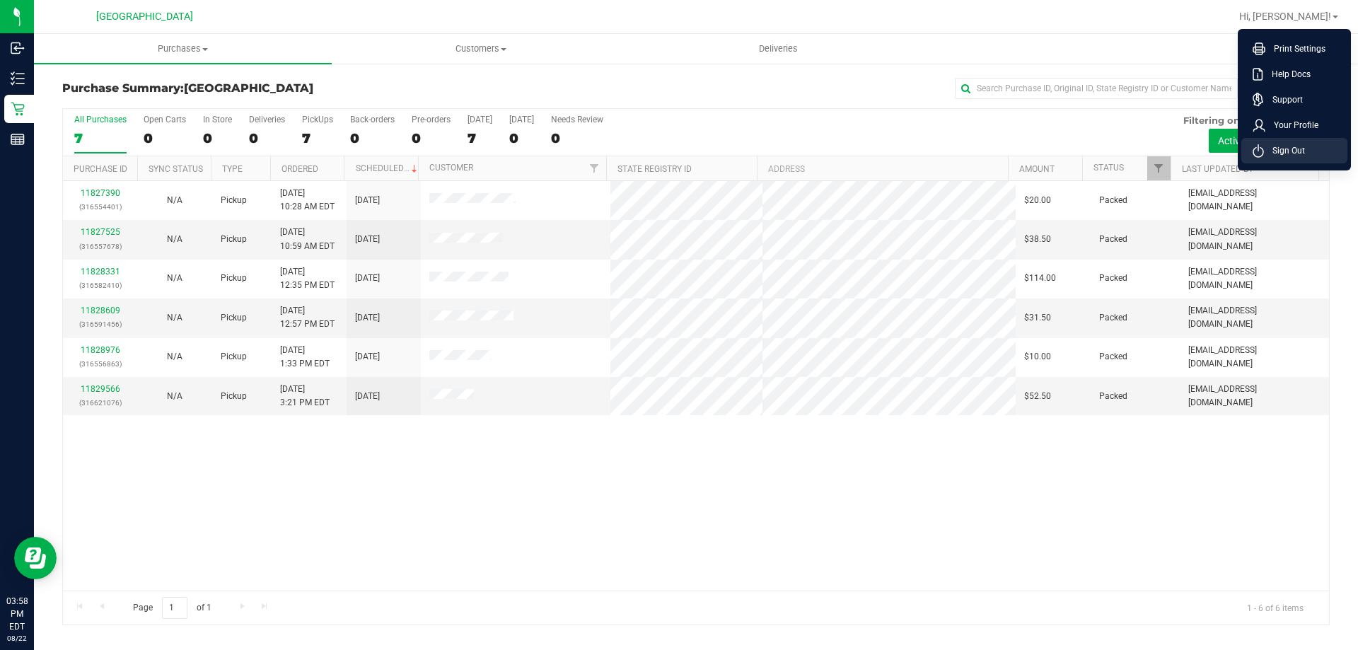
click at [1281, 153] on span "Sign Out" at bounding box center [1284, 151] width 41 height 14
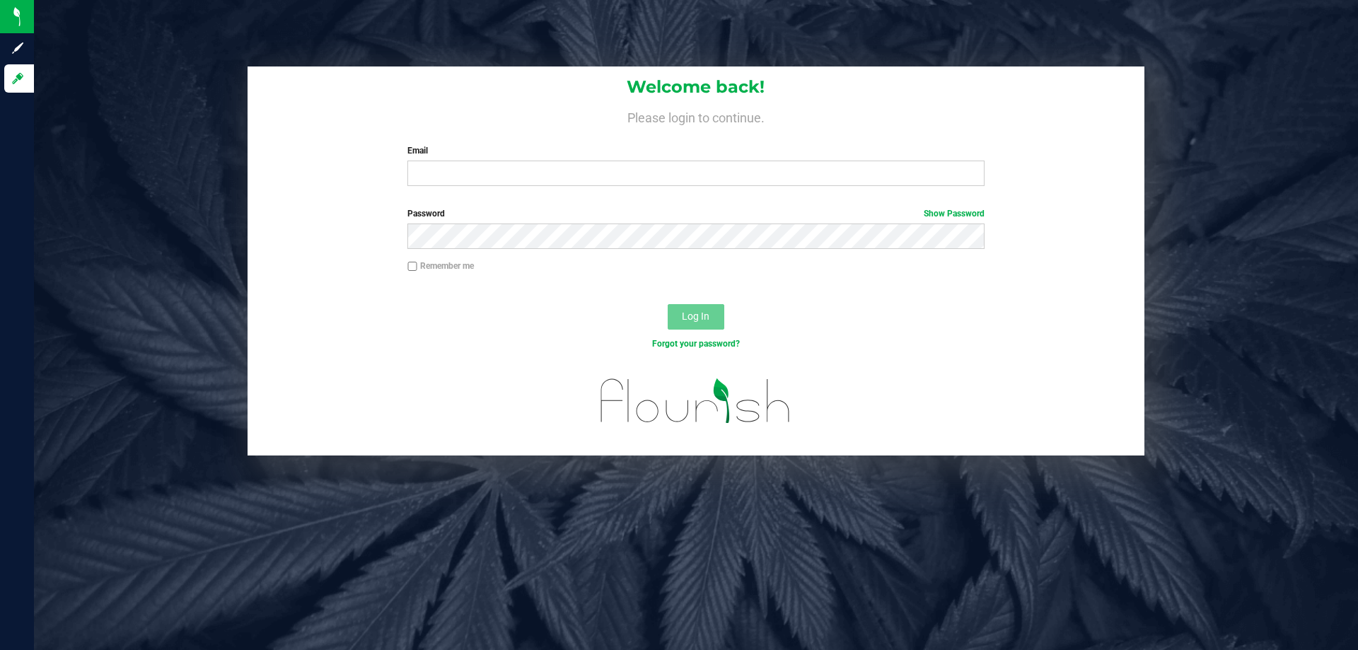
click at [856, 326] on div "Log In" at bounding box center [696, 321] width 897 height 47
click at [391, 291] on div at bounding box center [696, 291] width 897 height 11
click at [499, 176] on input "Email" at bounding box center [695, 173] width 576 height 25
type input "[PERSON_NAME][EMAIL_ADDRESS][DOMAIN_NAME]"
click at [668, 304] on button "Log In" at bounding box center [696, 316] width 57 height 25
